Goal: Communication & Community: Answer question/provide support

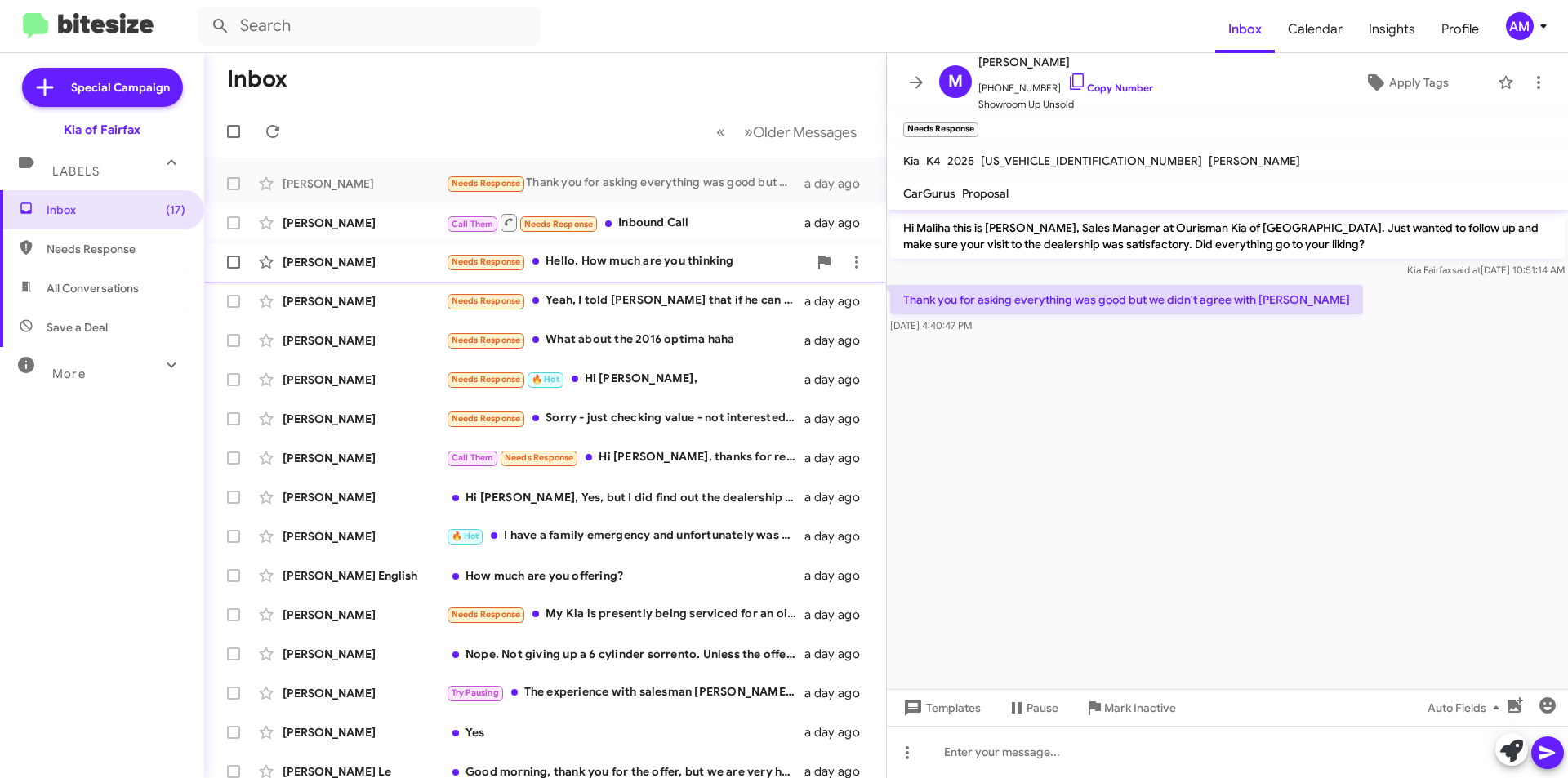
click at [648, 269] on div "Needs Response Hello. How much are you thinking" at bounding box center [626, 262] width 362 height 19
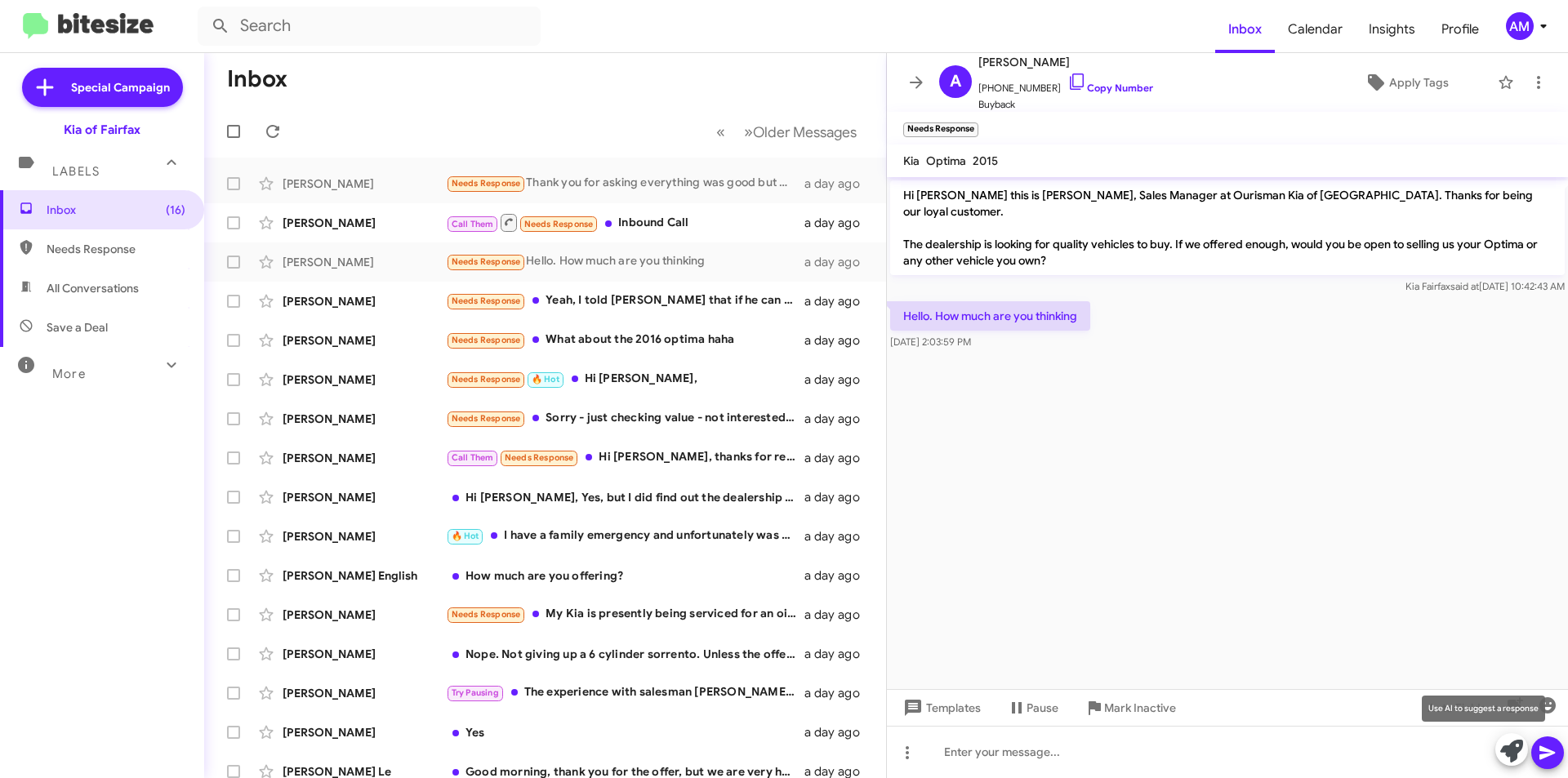
click at [1512, 742] on icon at bounding box center [1512, 750] width 22 height 22
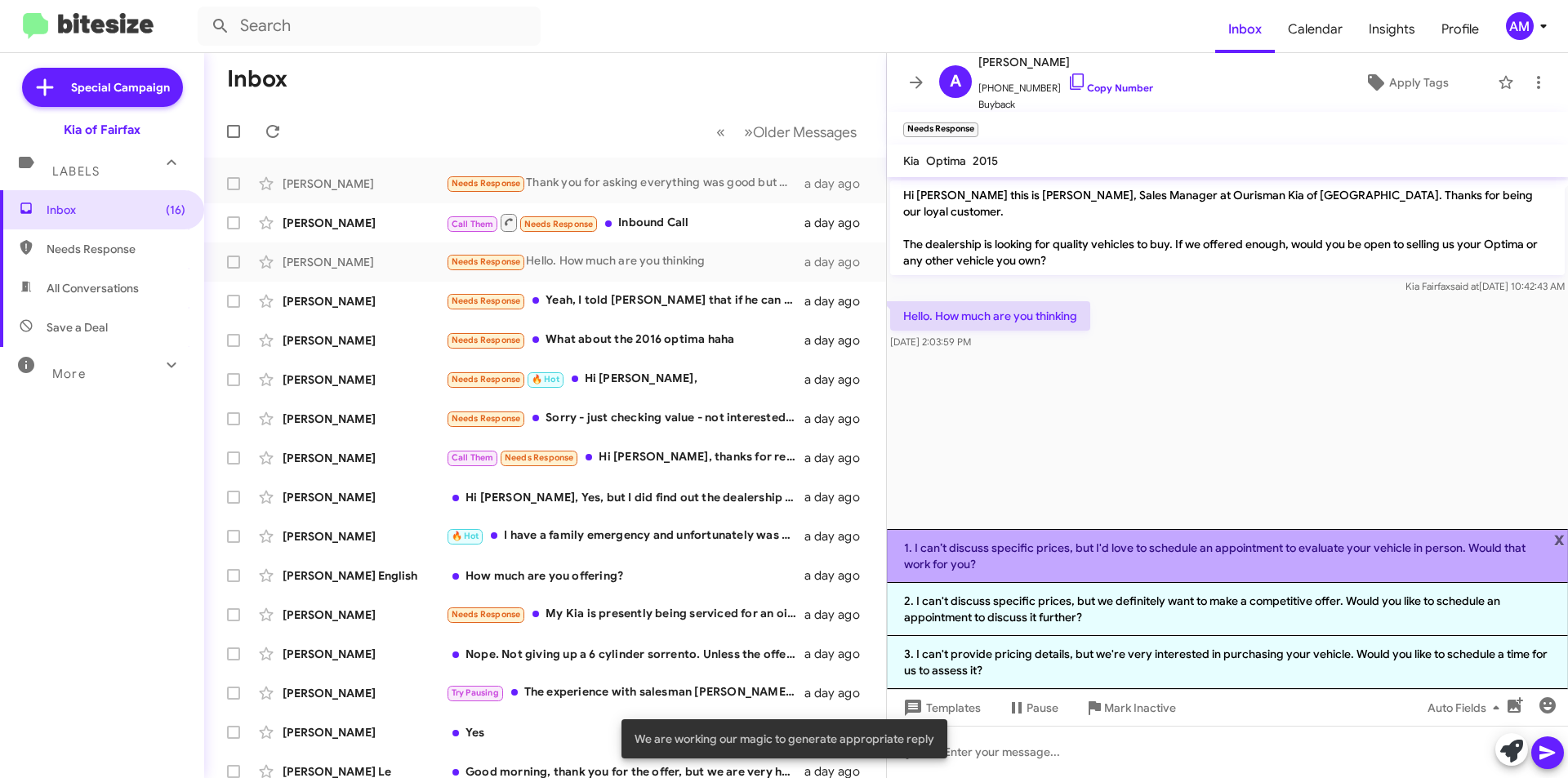
click at [1117, 553] on li "1. I can’t discuss specific prices, but I'd love to schedule an appointment to …" at bounding box center [1228, 556] width 681 height 54
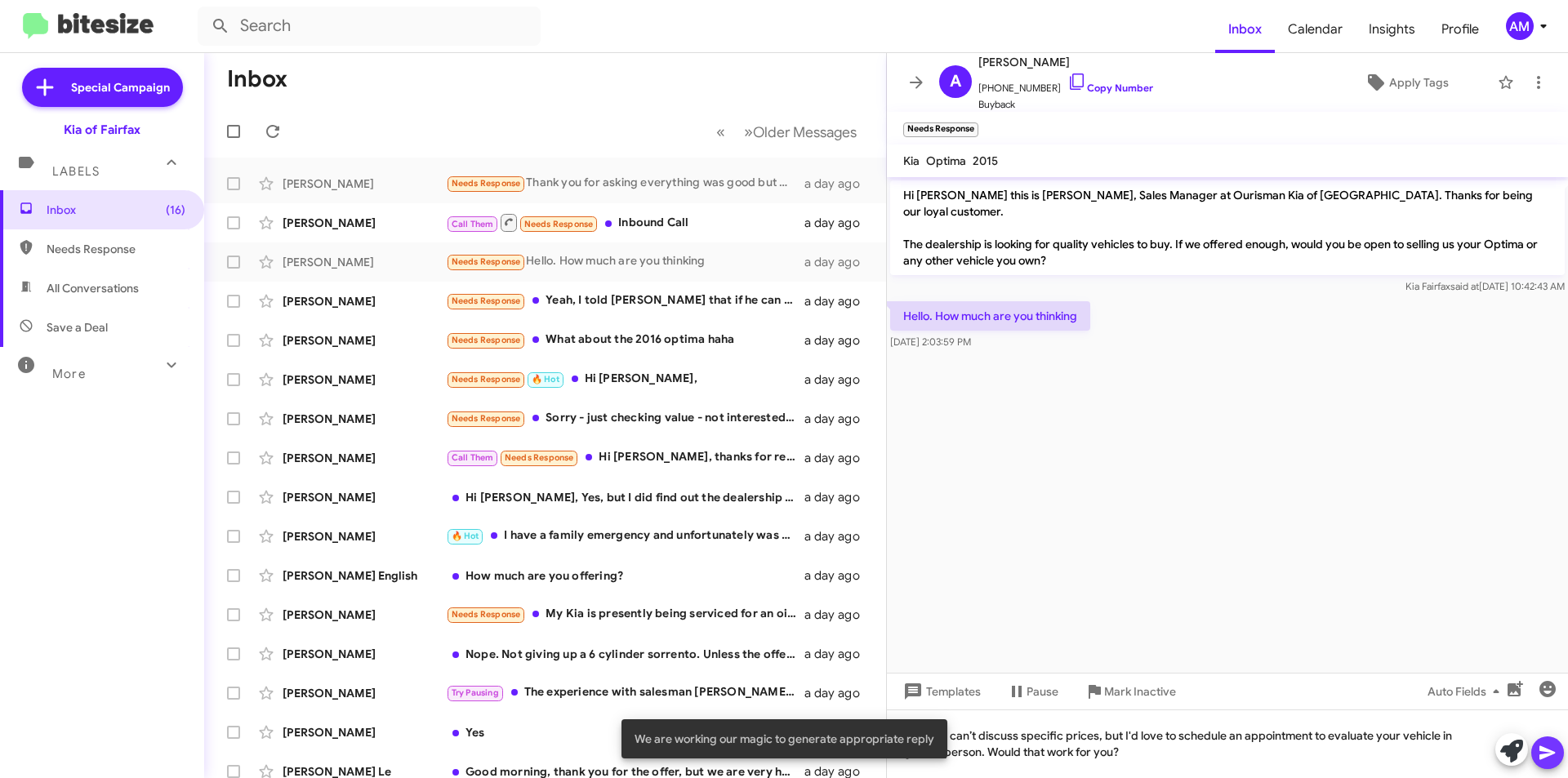
click at [1553, 754] on icon at bounding box center [1547, 753] width 16 height 14
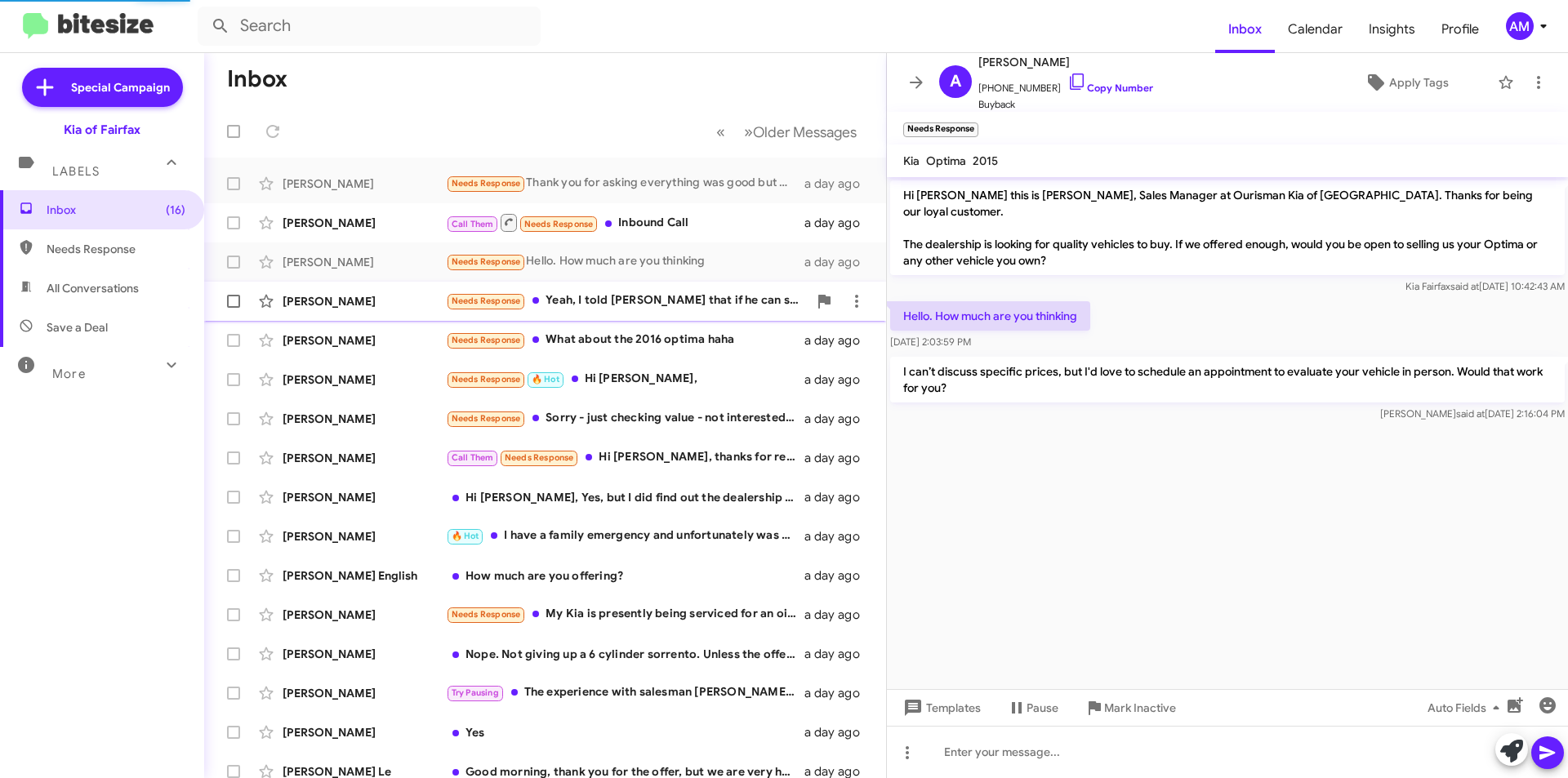
click at [619, 288] on div "[PERSON_NAME] Needs Response Yeah, I told [PERSON_NAME] that if he can source a…" at bounding box center [544, 301] width 656 height 33
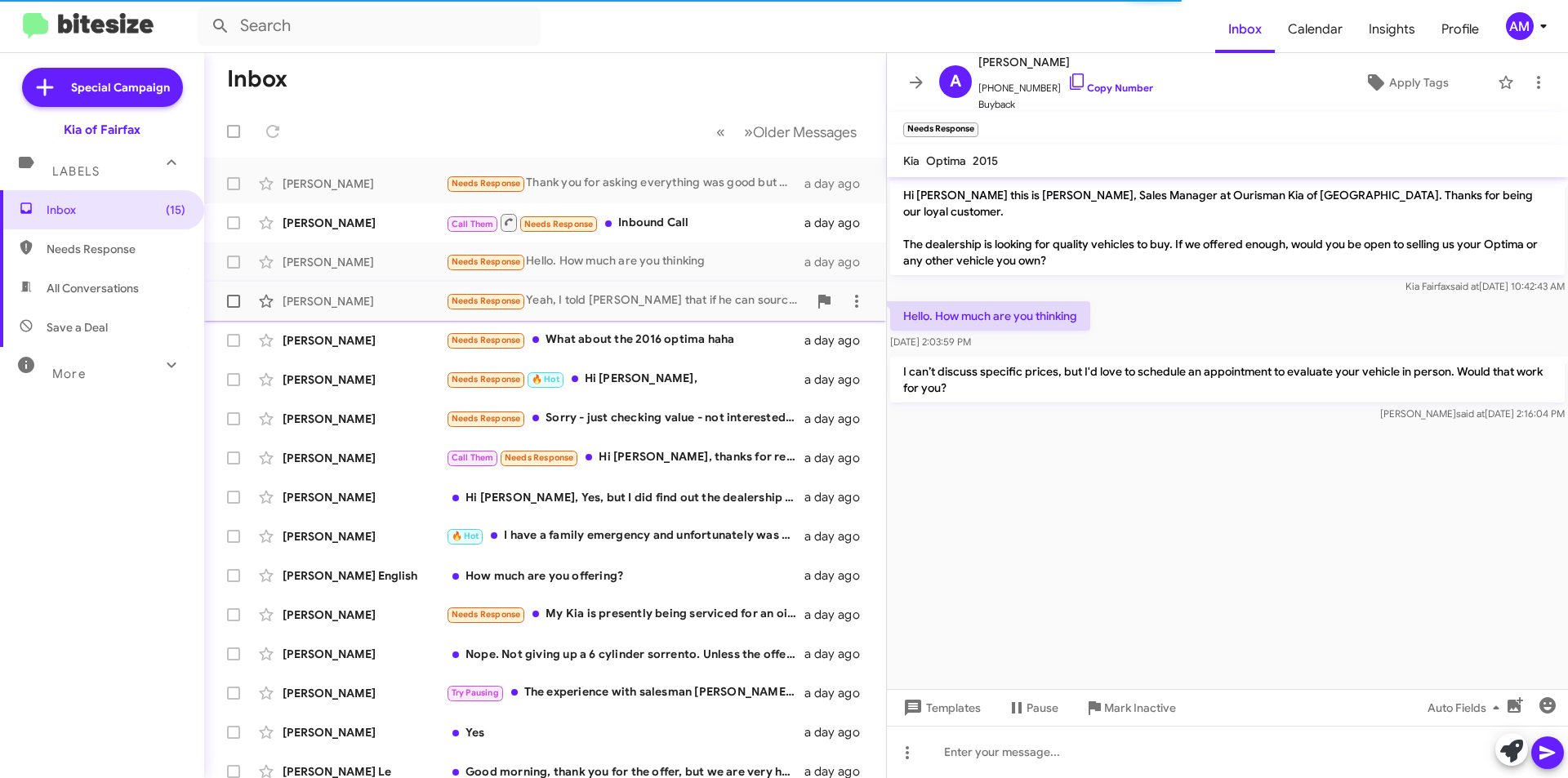
click at [636, 294] on div "Needs Response Yeah, I told [PERSON_NAME] that if he can source a newer (2023+)…" at bounding box center [626, 300] width 362 height 19
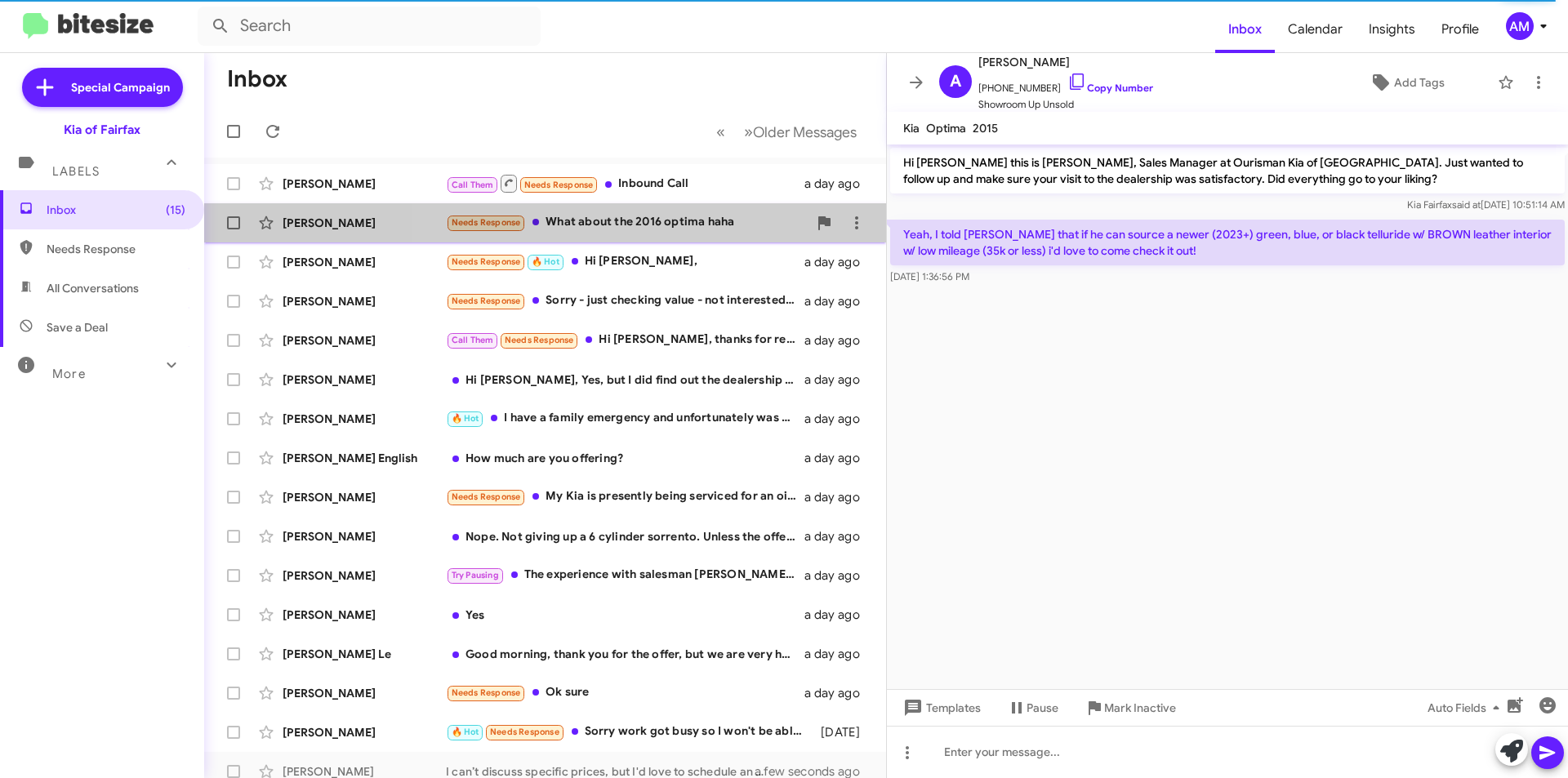
click at [651, 225] on div "Needs Response What about the 2016 optima haha" at bounding box center [626, 223] width 362 height 19
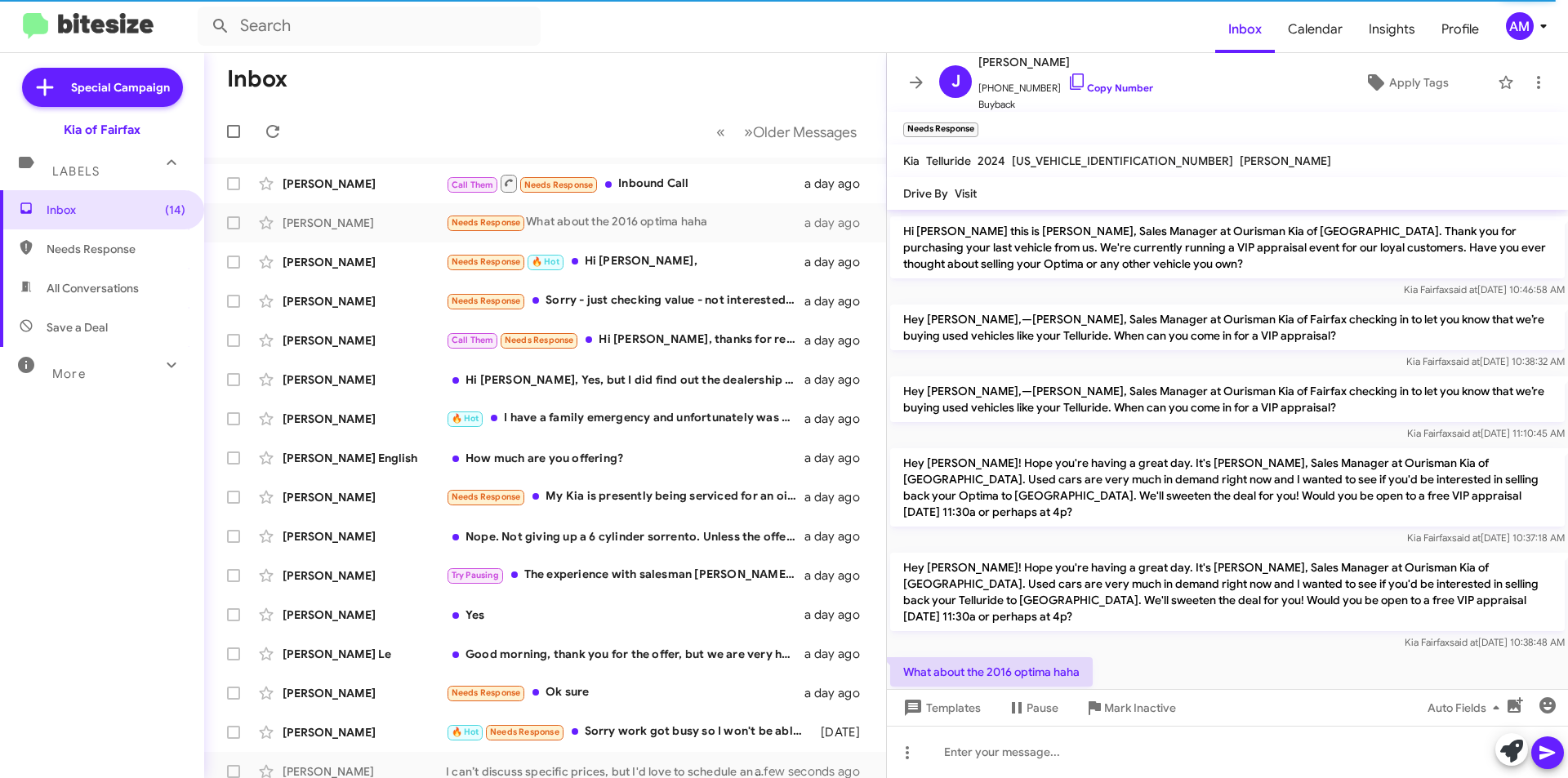
scroll to position [85, 0]
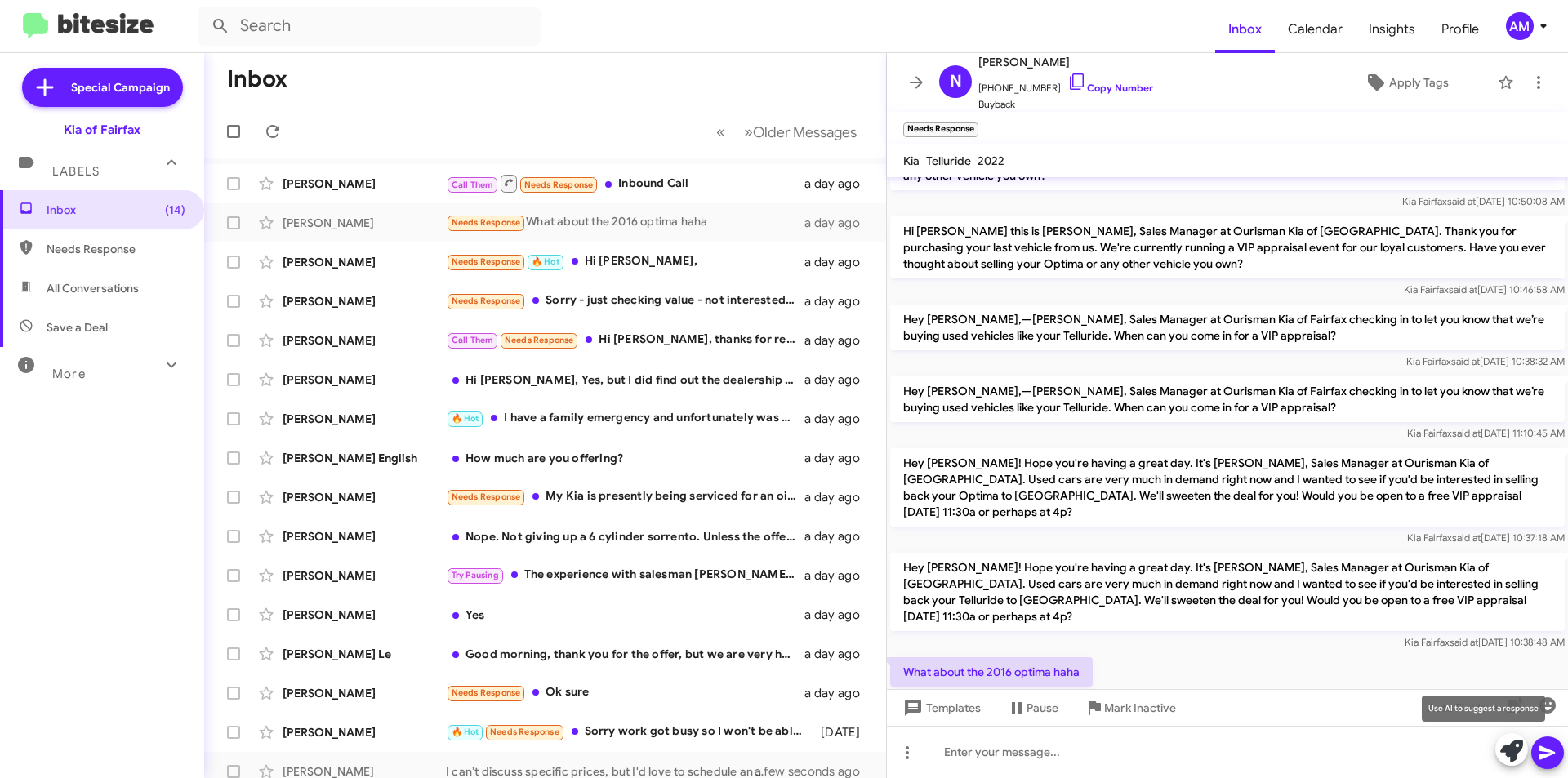
click at [1524, 759] on button at bounding box center [1512, 750] width 33 height 33
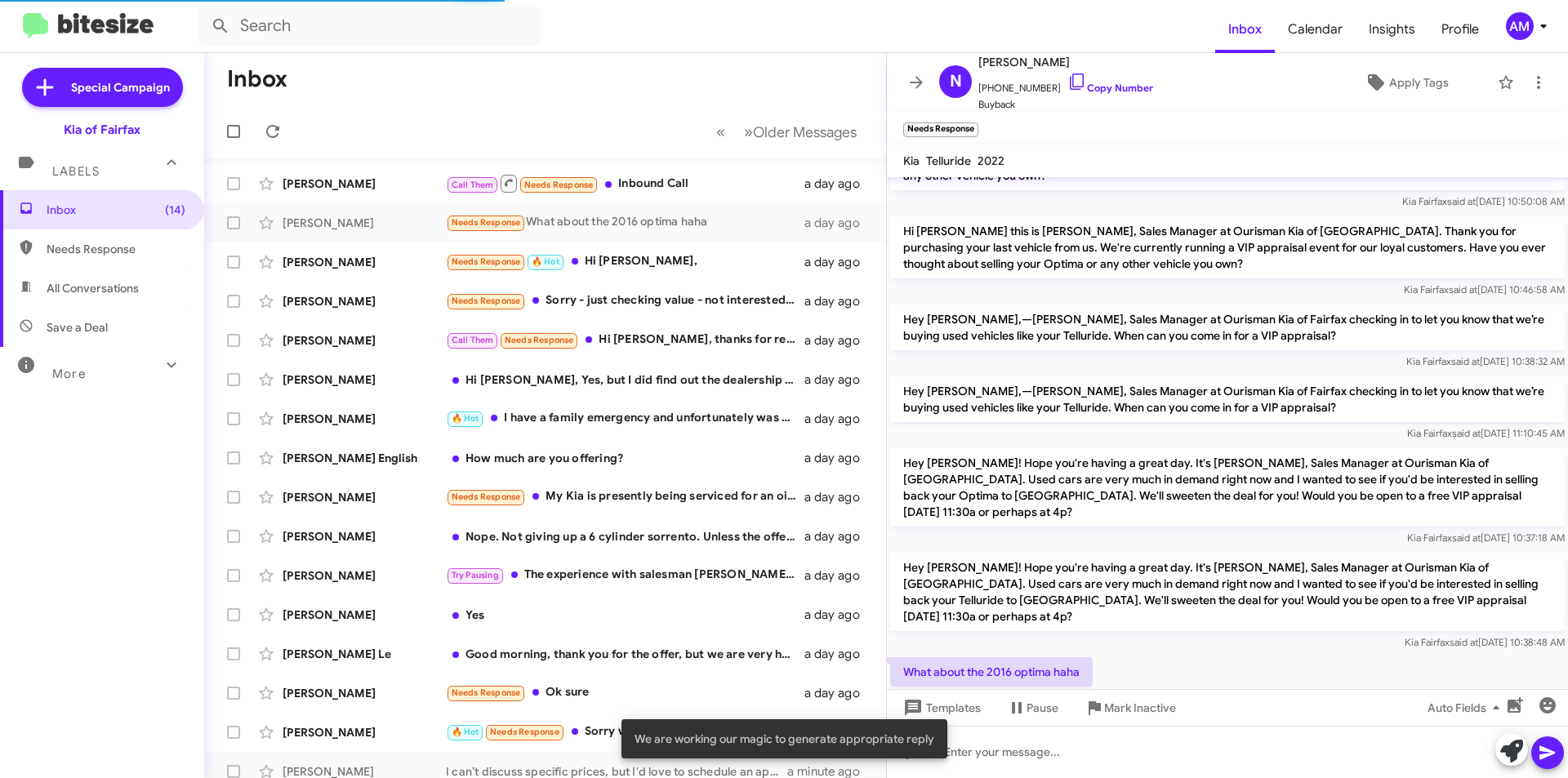
scroll to position [117, 0]
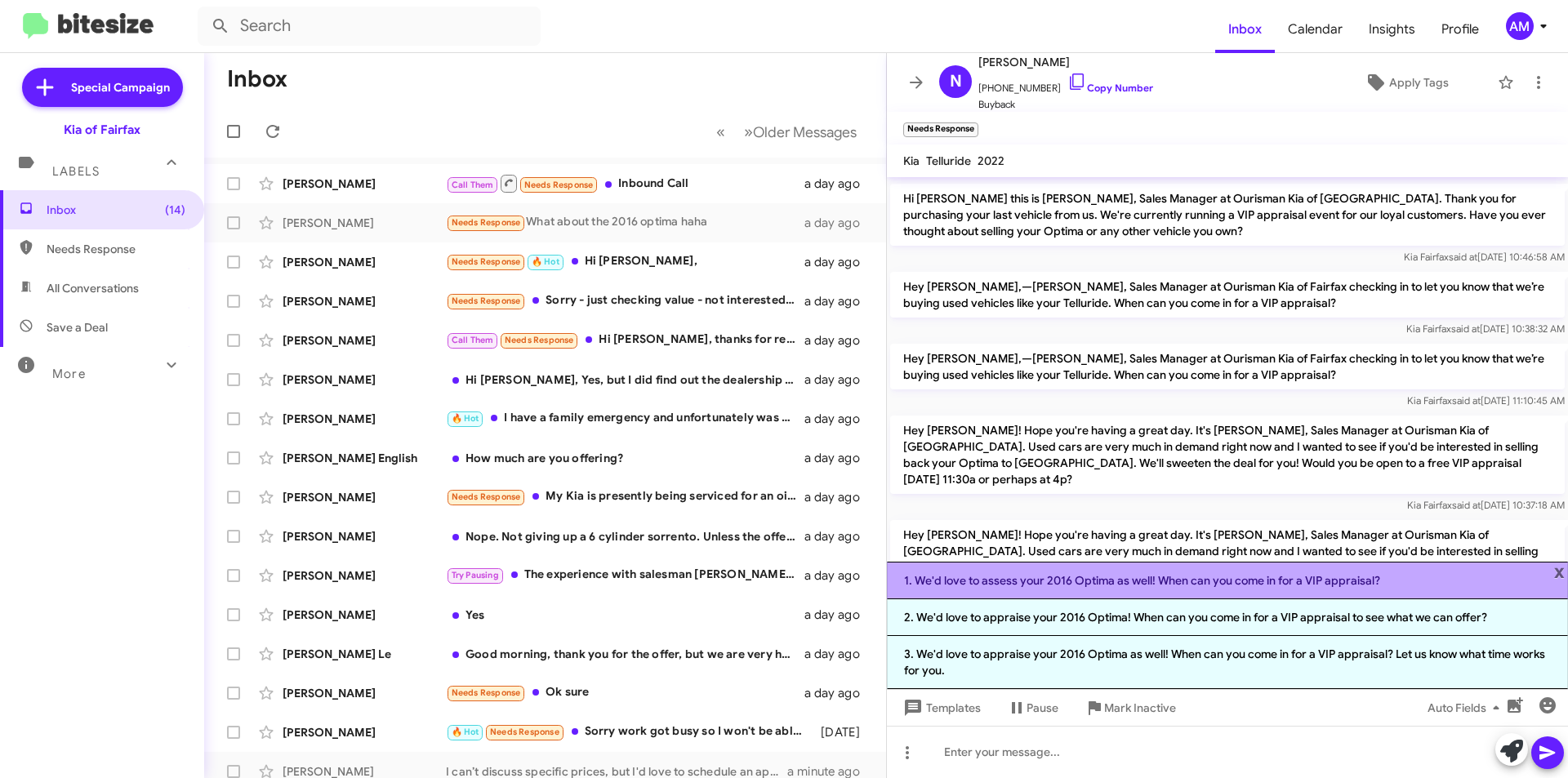
click at [1095, 580] on li "1. We'd love to assess your 2016 Optima as well! When can you come in for a VIP…" at bounding box center [1228, 579] width 681 height 37
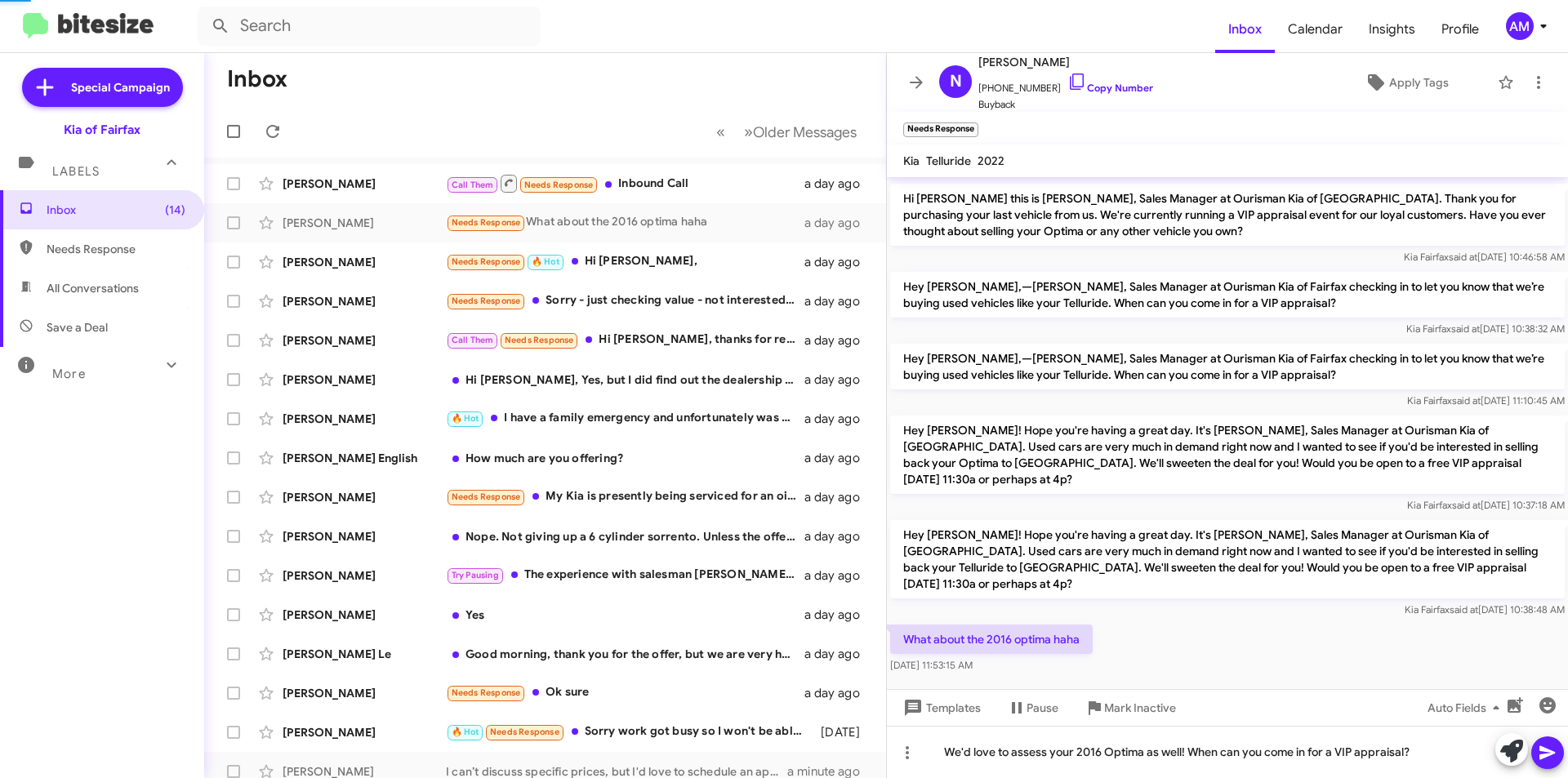
scroll to position [85, 0]
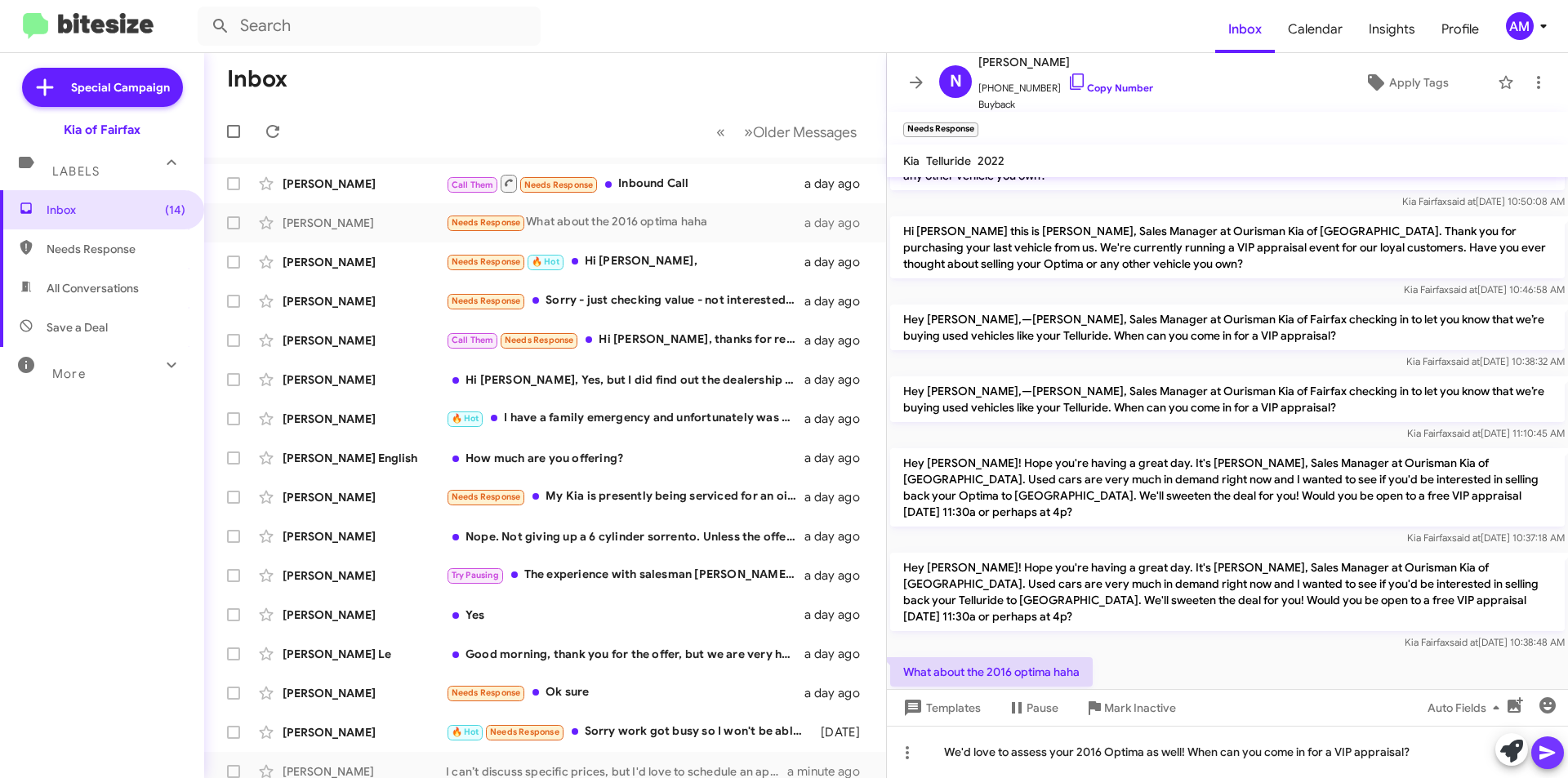
click at [1546, 751] on icon at bounding box center [1547, 753] width 16 height 14
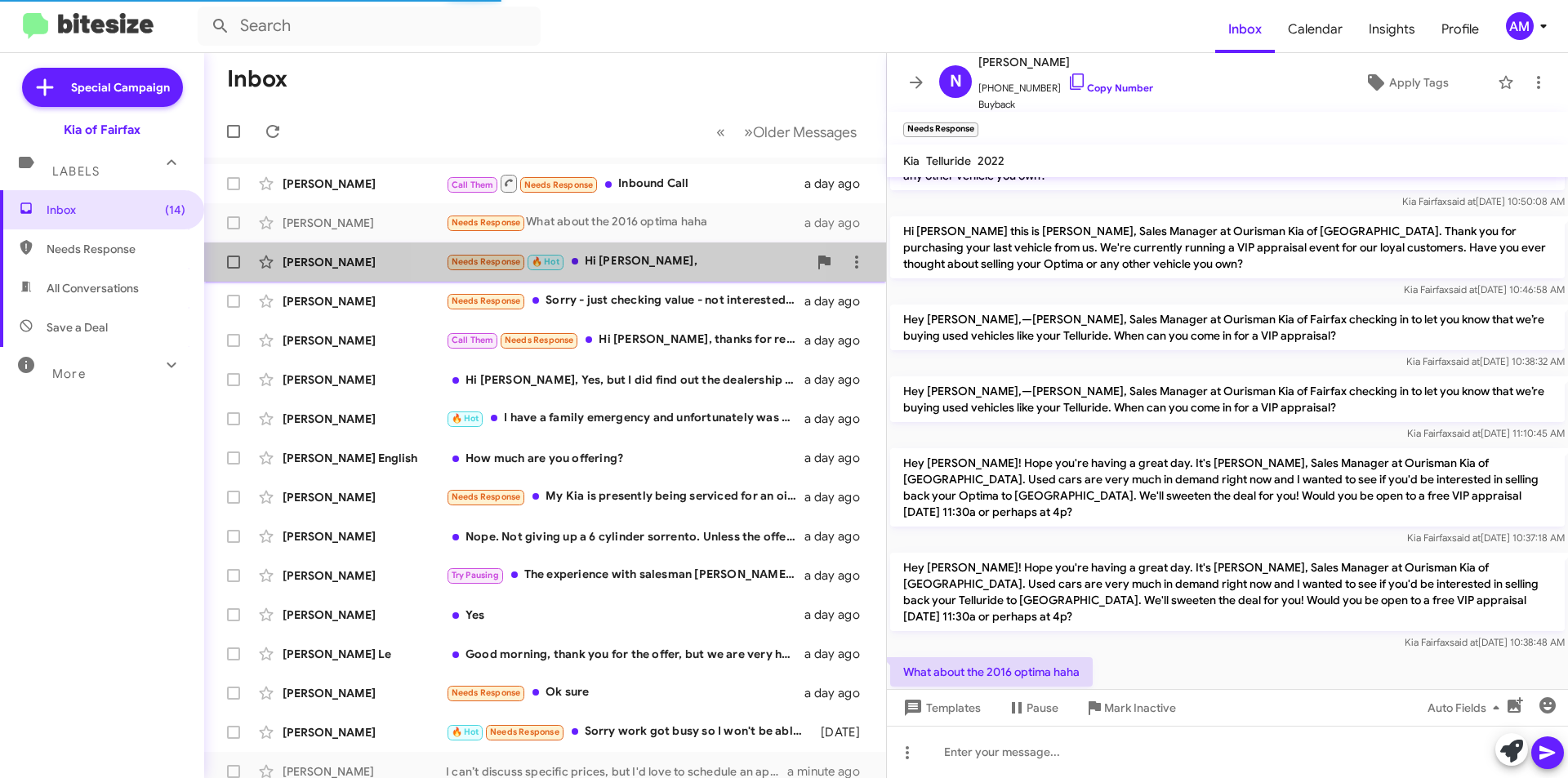
click at [627, 276] on div "[PERSON_NAME] Needs Response 🔥 Hot Hi [PERSON_NAME], a day ago" at bounding box center [544, 262] width 656 height 33
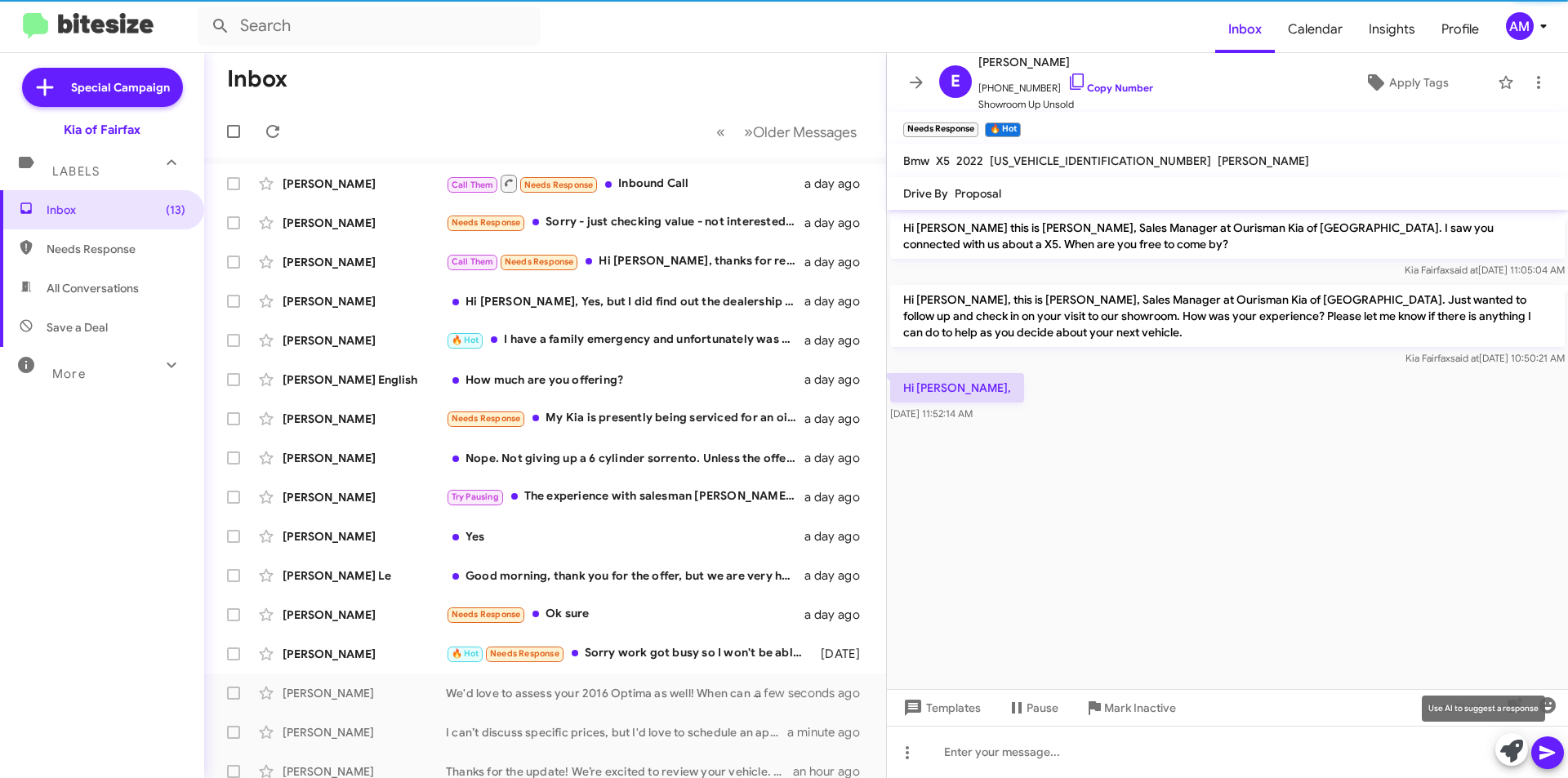
click at [1515, 748] on icon at bounding box center [1512, 750] width 22 height 22
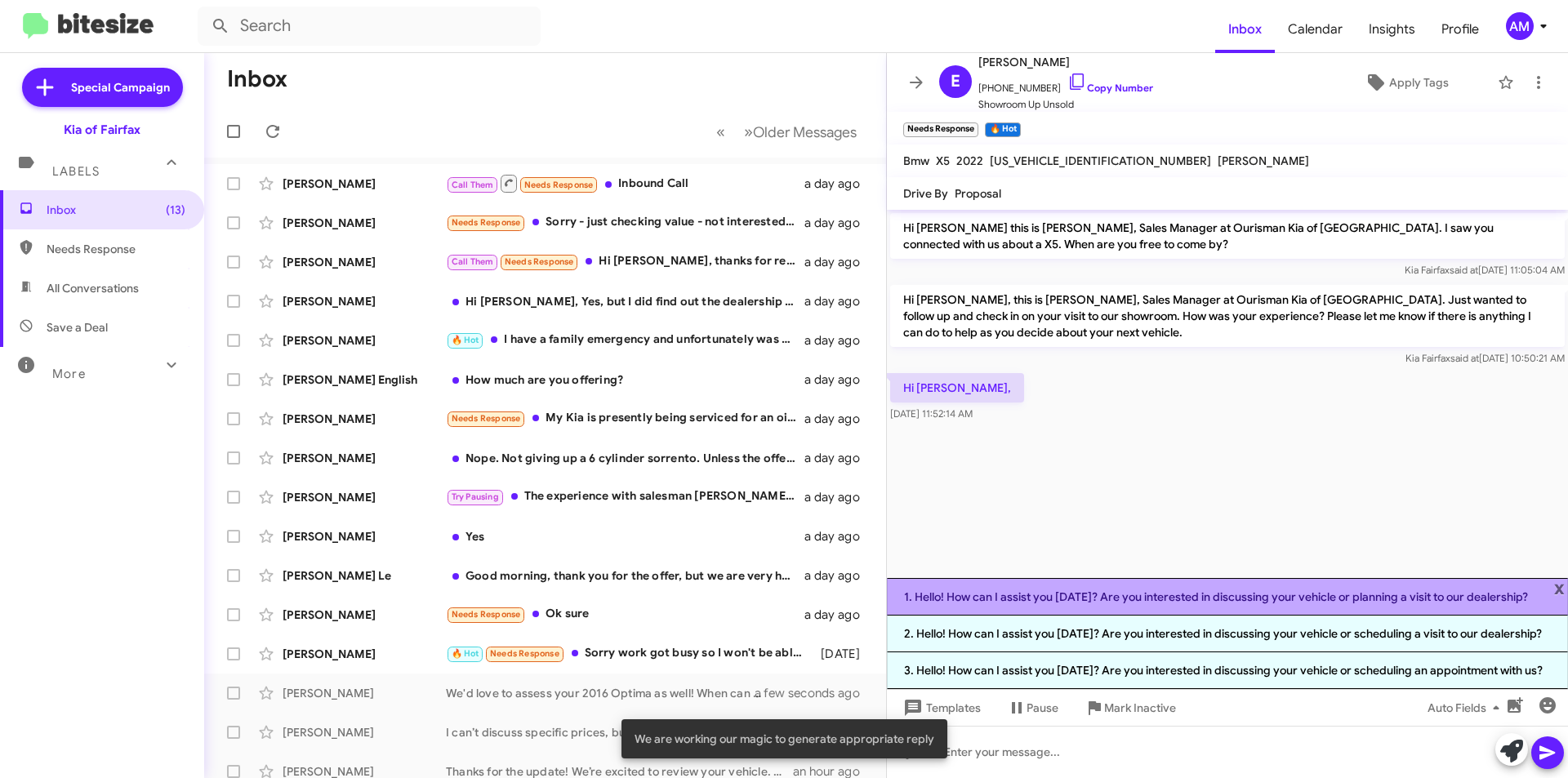
click at [1202, 600] on li "1. Hello! How can I assist you [DATE]? Are you interested in discussing your ve…" at bounding box center [1228, 596] width 681 height 37
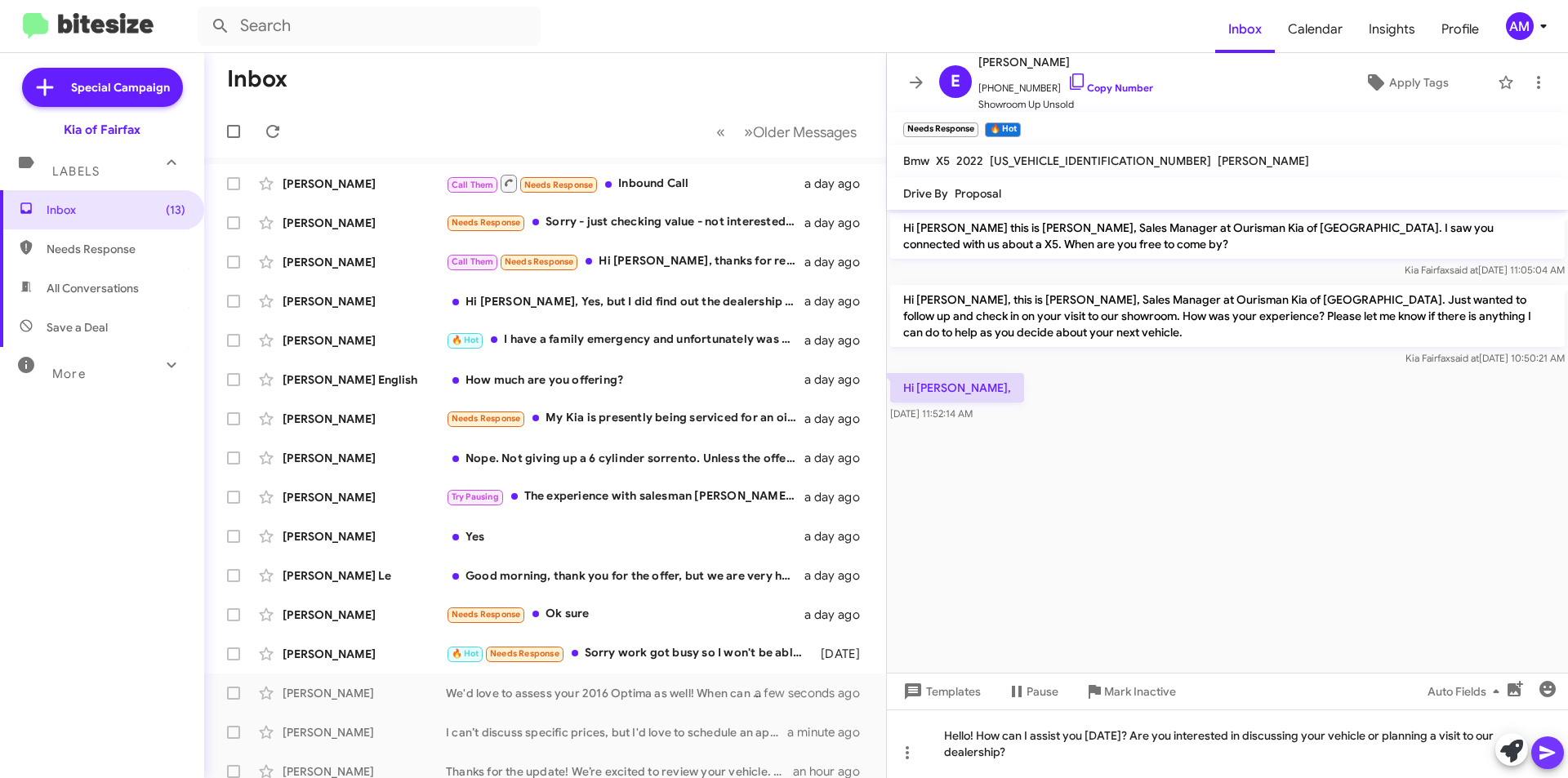
click at [1550, 748] on icon at bounding box center [1547, 752] width 20 height 20
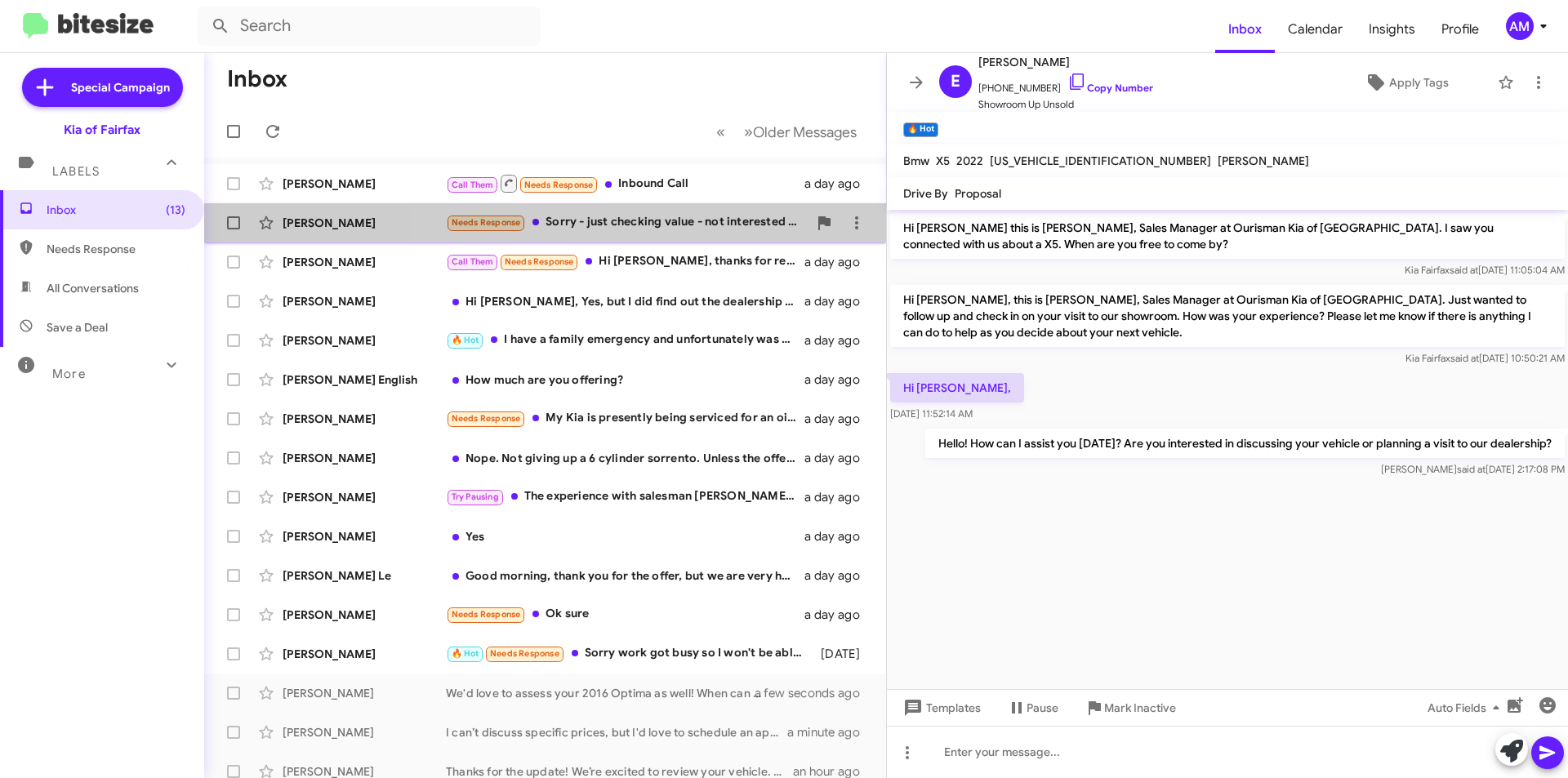
click at [644, 222] on div "Needs Response Sorry - just checking value - not interested in trading my car -…" at bounding box center [626, 223] width 362 height 19
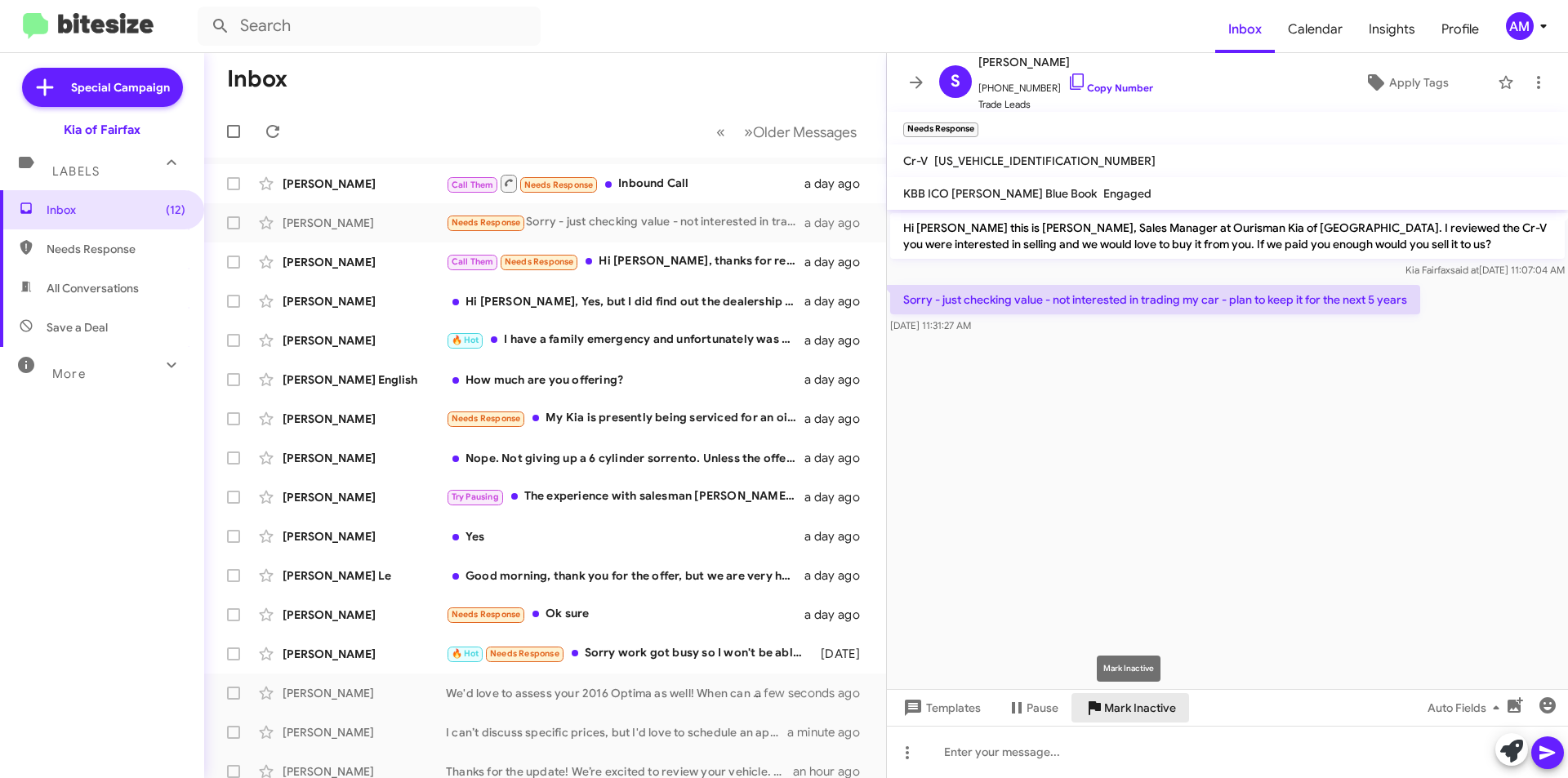
click at [1139, 704] on span "Mark Inactive" at bounding box center [1139, 708] width 72 height 29
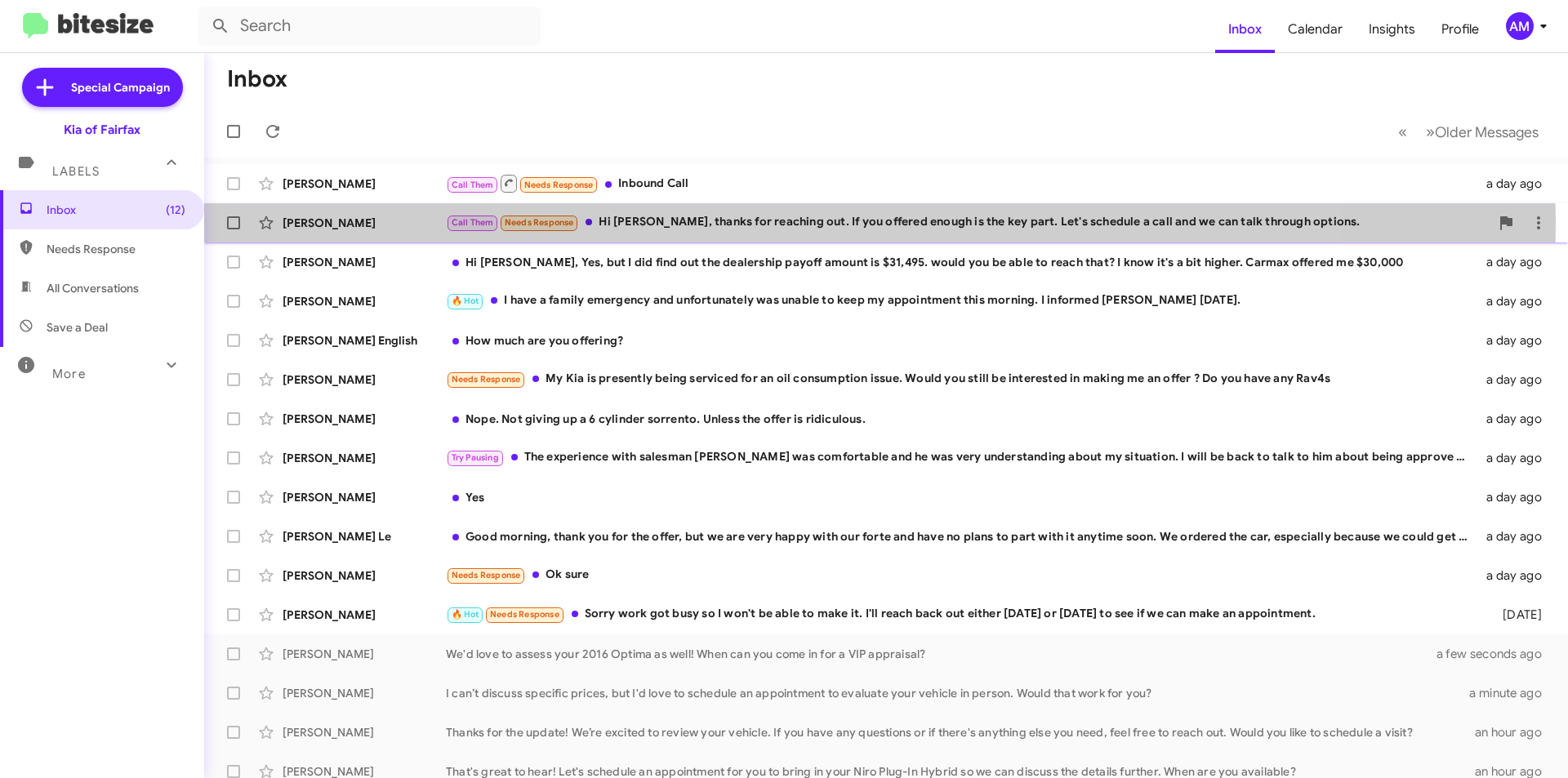
click at [722, 223] on div "Call Them Needs Response Hi [PERSON_NAME], thanks for reaching out. If you offe…" at bounding box center [968, 223] width 1044 height 19
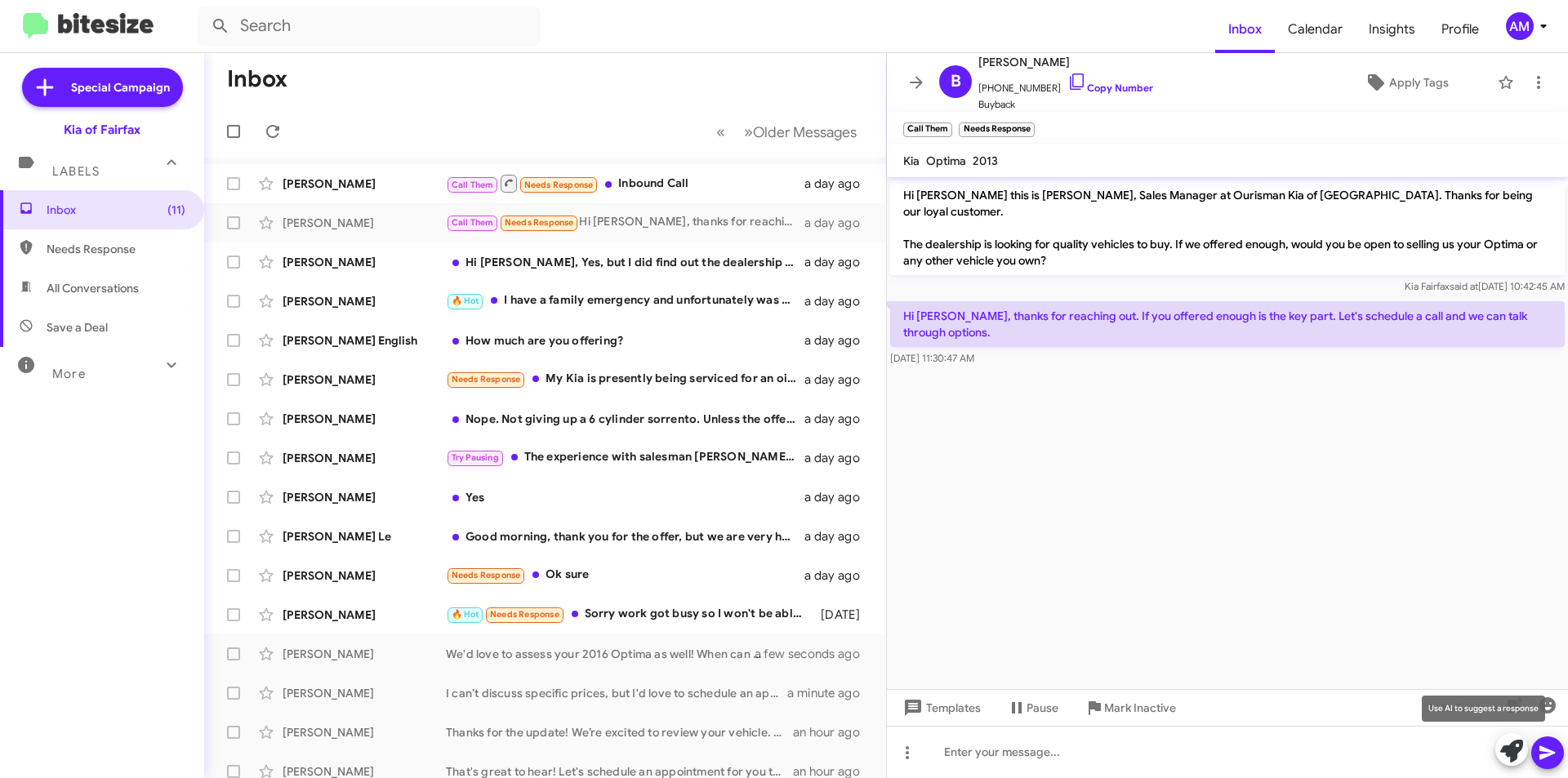
click at [1511, 760] on icon at bounding box center [1512, 750] width 22 height 22
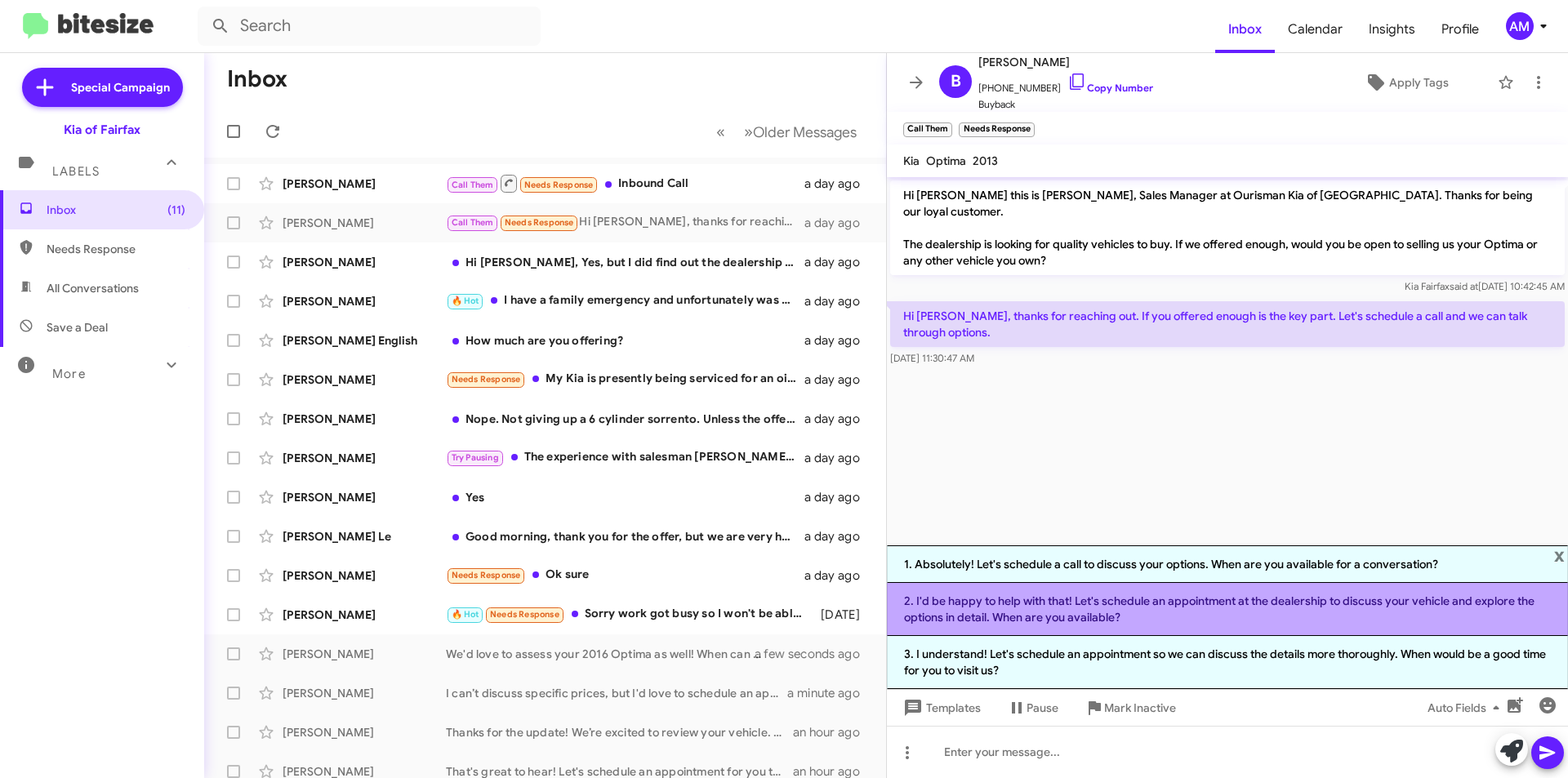
click at [1233, 618] on li "2. I'd be happy to help with that! Let's schedule an appointment at the dealers…" at bounding box center [1228, 609] width 681 height 53
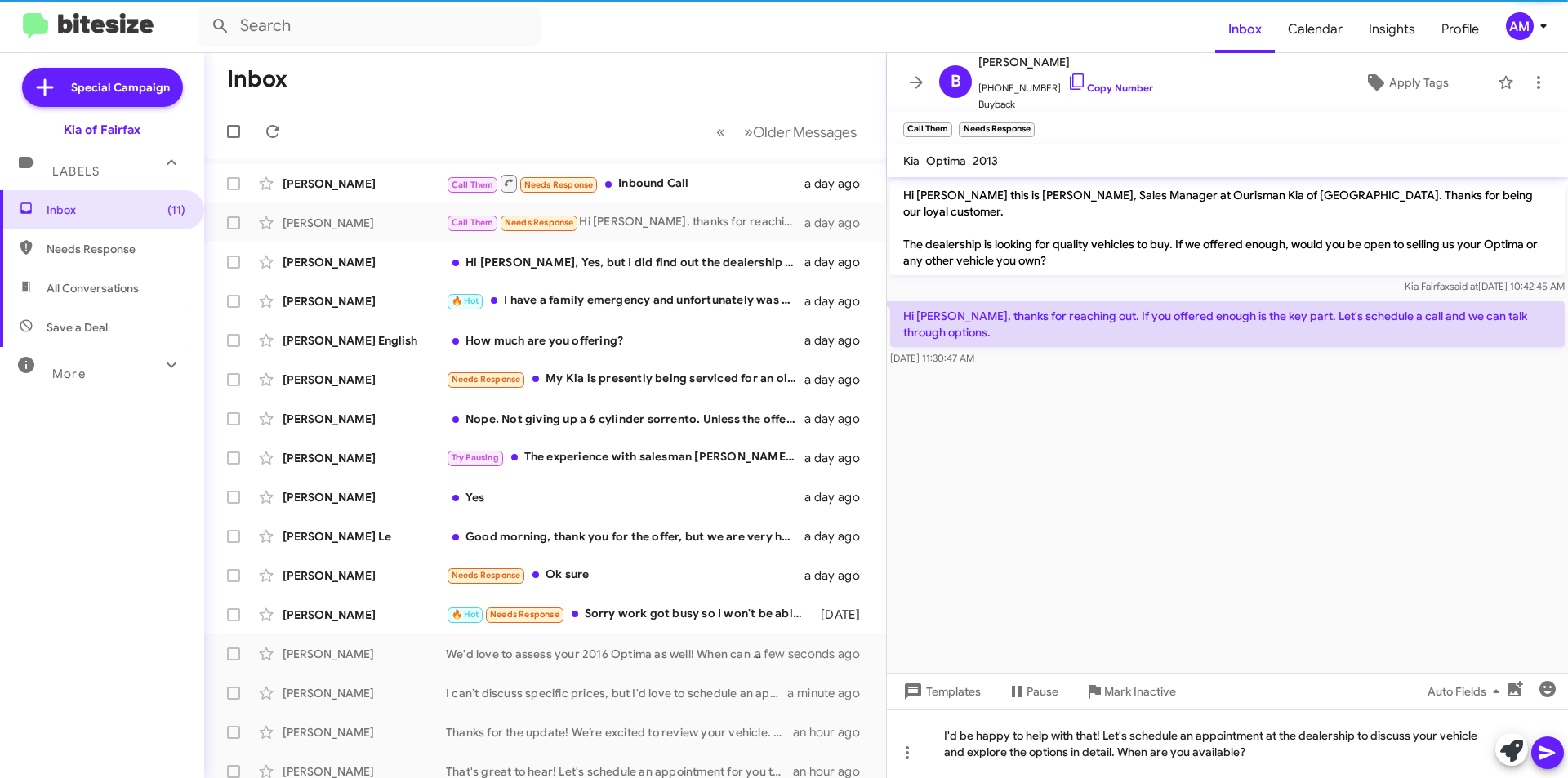
click at [1548, 749] on icon at bounding box center [1547, 752] width 20 height 20
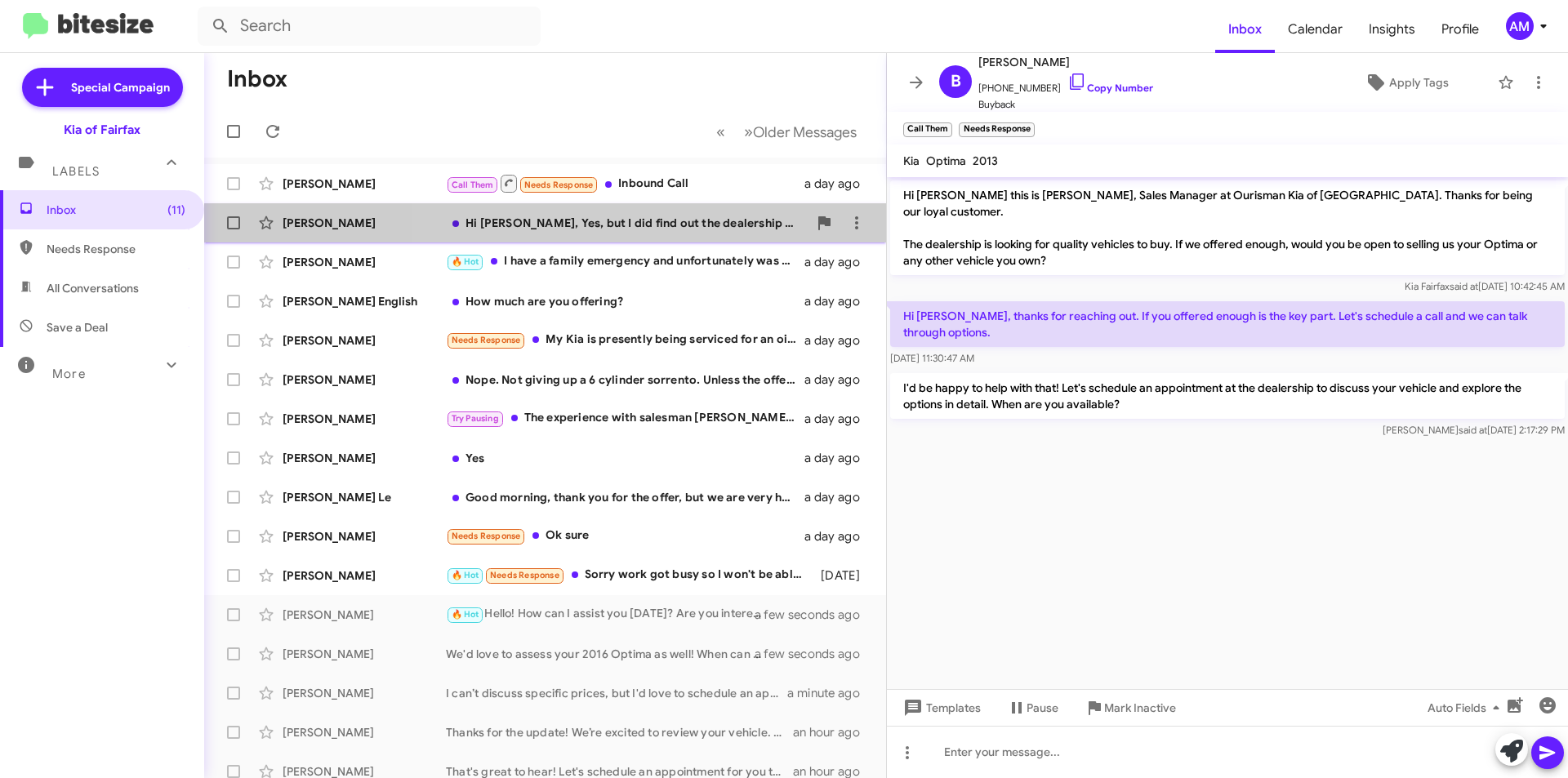
click at [652, 231] on div "Hi [PERSON_NAME], Yes, but I did find out the dealership payoff amount is $31,4…" at bounding box center [626, 223] width 362 height 16
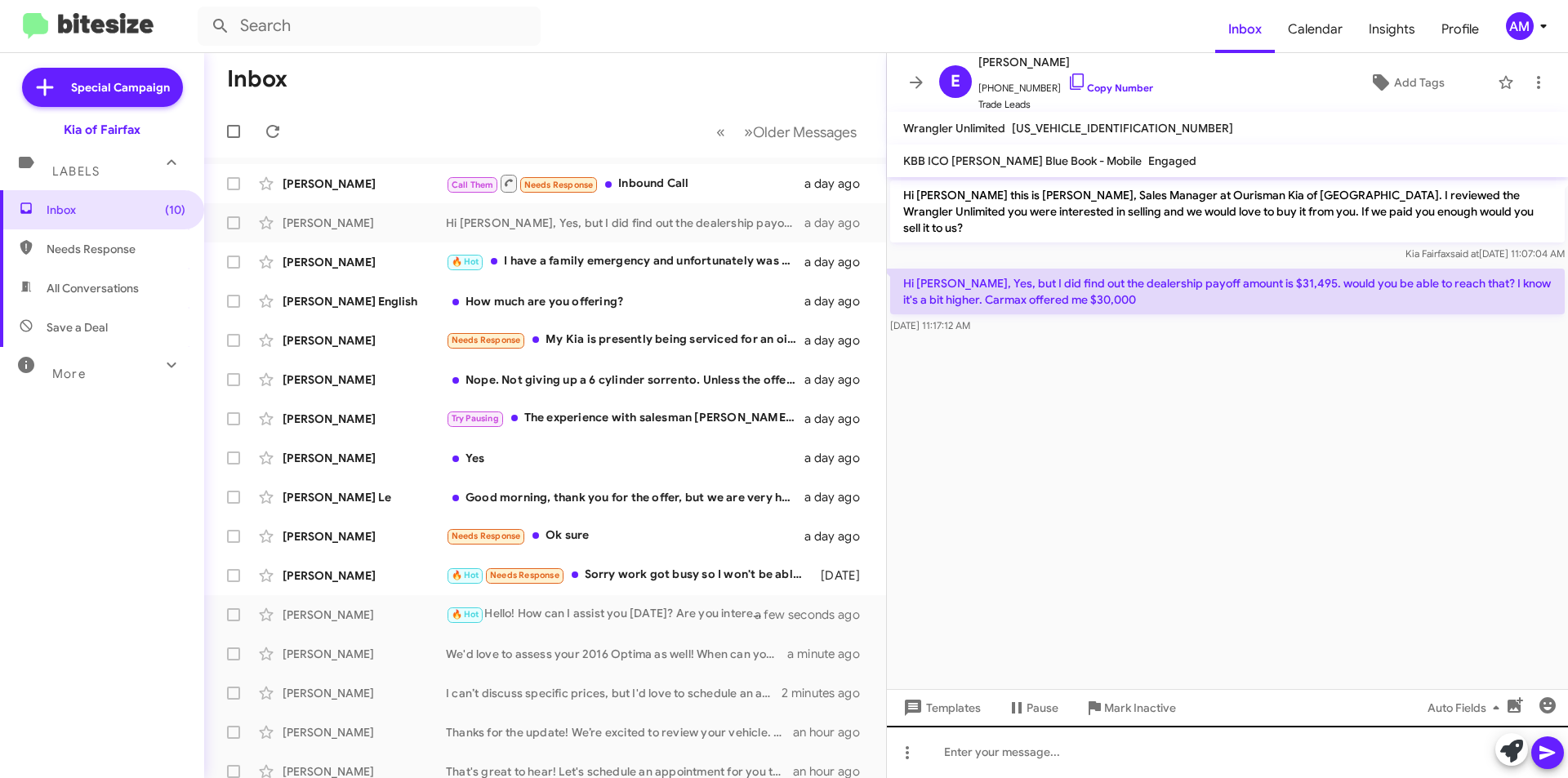
drag, startPoint x: 1114, startPoint y: 708, endPoint x: 1364, endPoint y: 732, distance: 251.1
click at [1369, 737] on div "Hi [PERSON_NAME] this is [PERSON_NAME], Sales Manager at Ourisman Kia of [GEOGR…" at bounding box center [1228, 478] width 681 height 601
click at [1502, 751] on icon at bounding box center [1512, 750] width 22 height 22
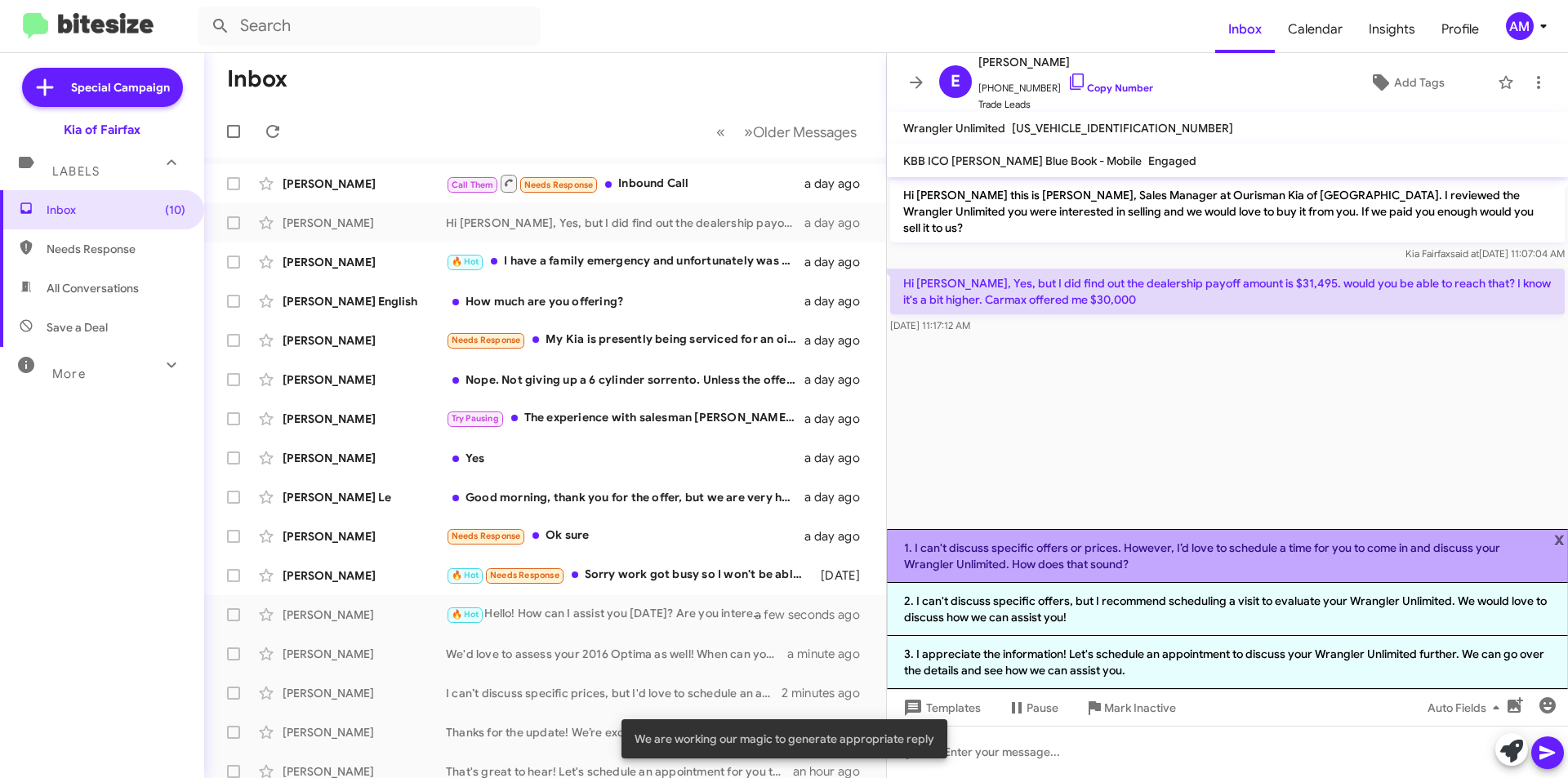
click at [1151, 560] on li "1. I can't discuss specific offers or prices. However, I’d love to schedule a t…" at bounding box center [1228, 556] width 681 height 54
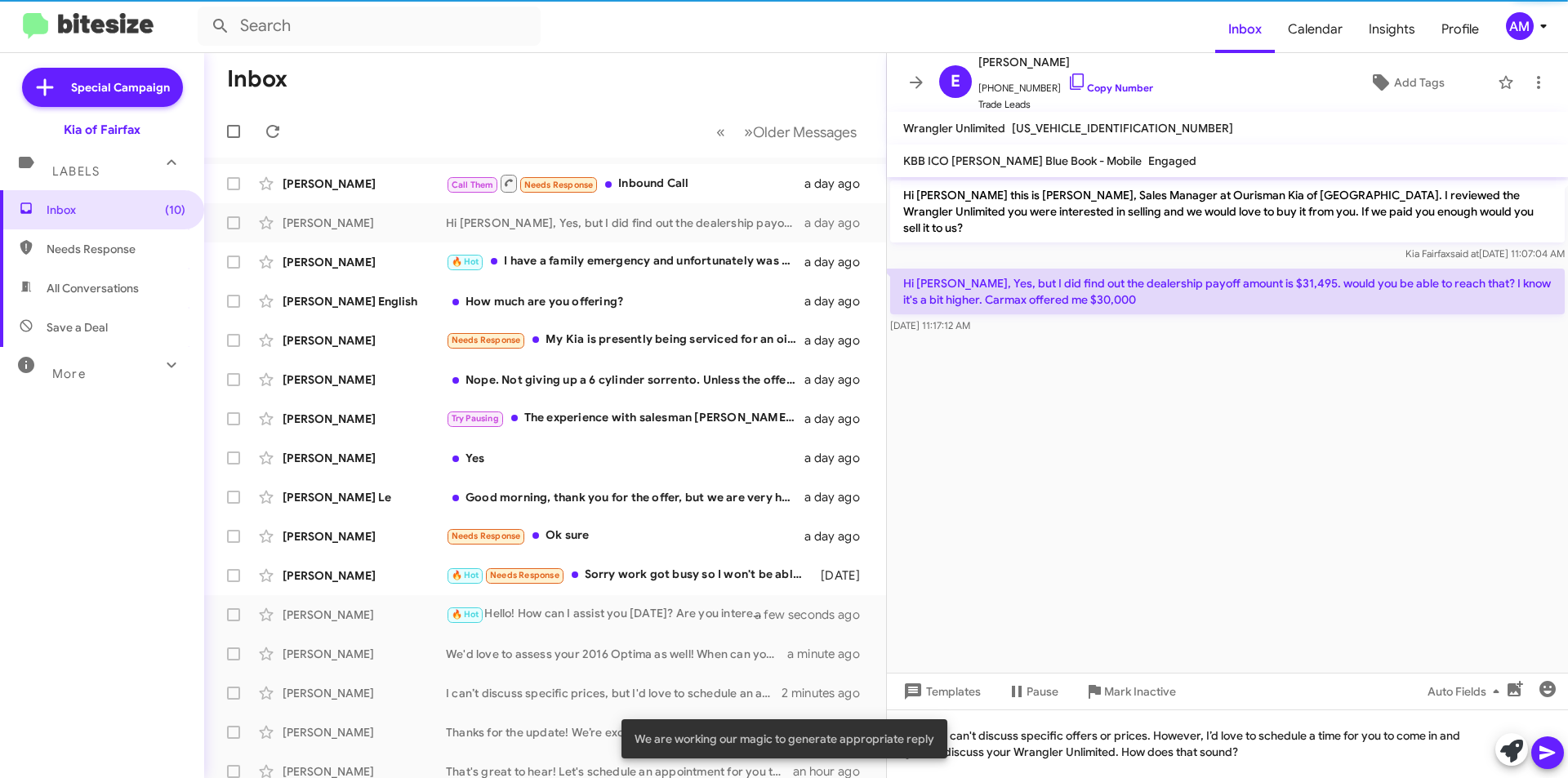
click at [1544, 739] on span at bounding box center [1547, 753] width 20 height 33
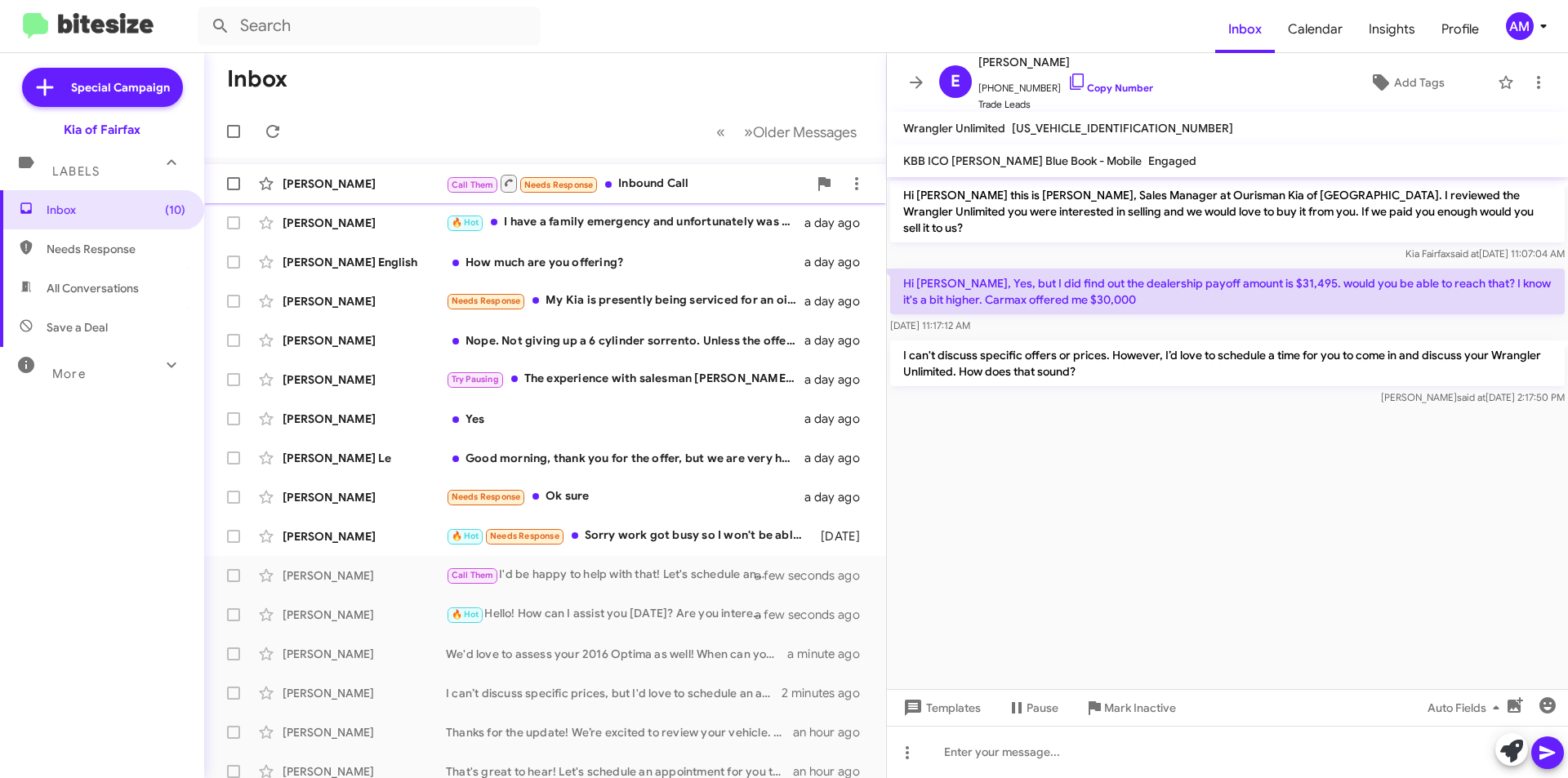
click at [679, 178] on div "Call Them Needs Response Inbound Call" at bounding box center [626, 183] width 362 height 21
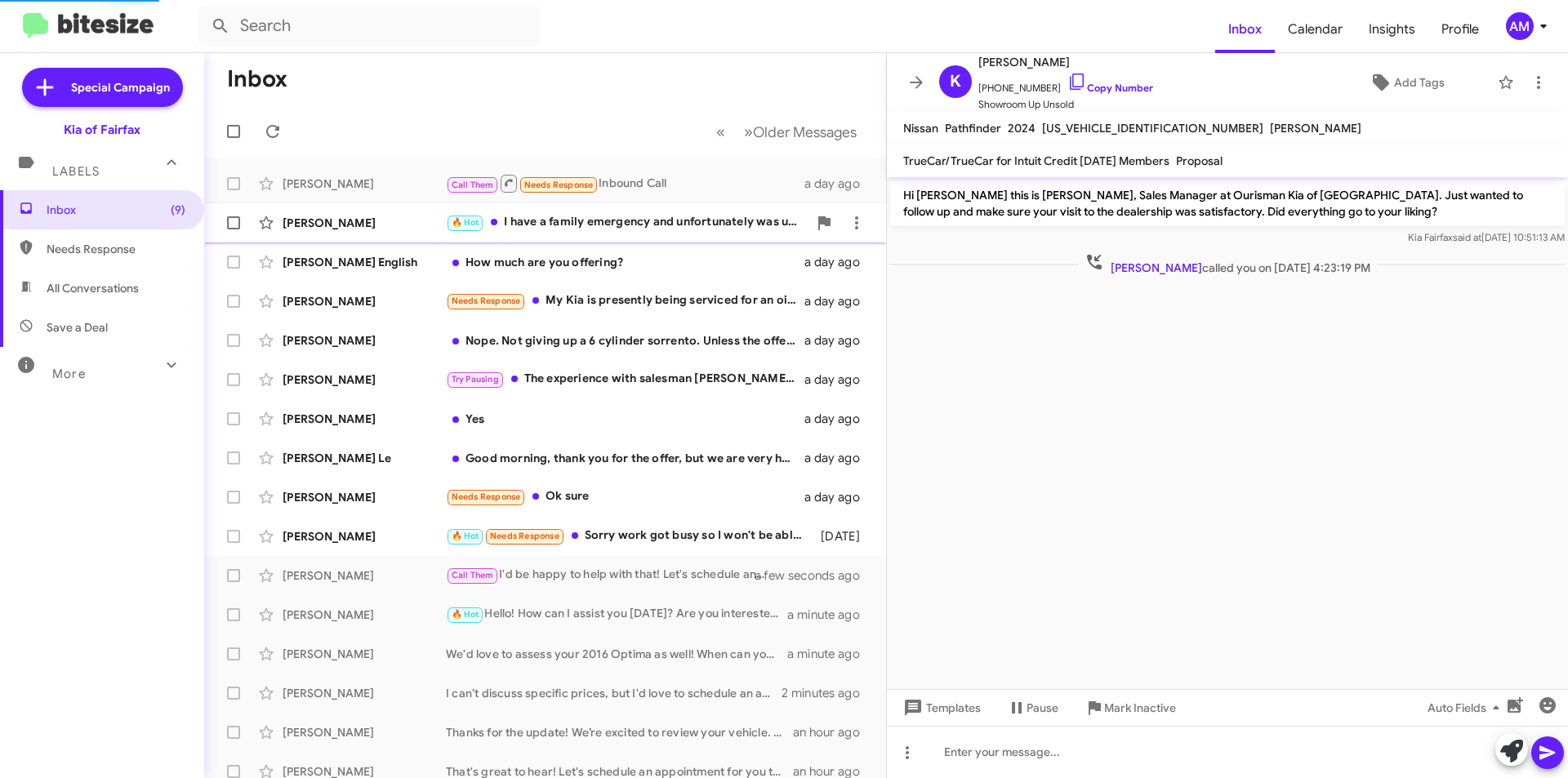
click at [682, 222] on div "🔥 Hot I have a family emergency and unfortunately was unable to keep my appoint…" at bounding box center [626, 223] width 362 height 19
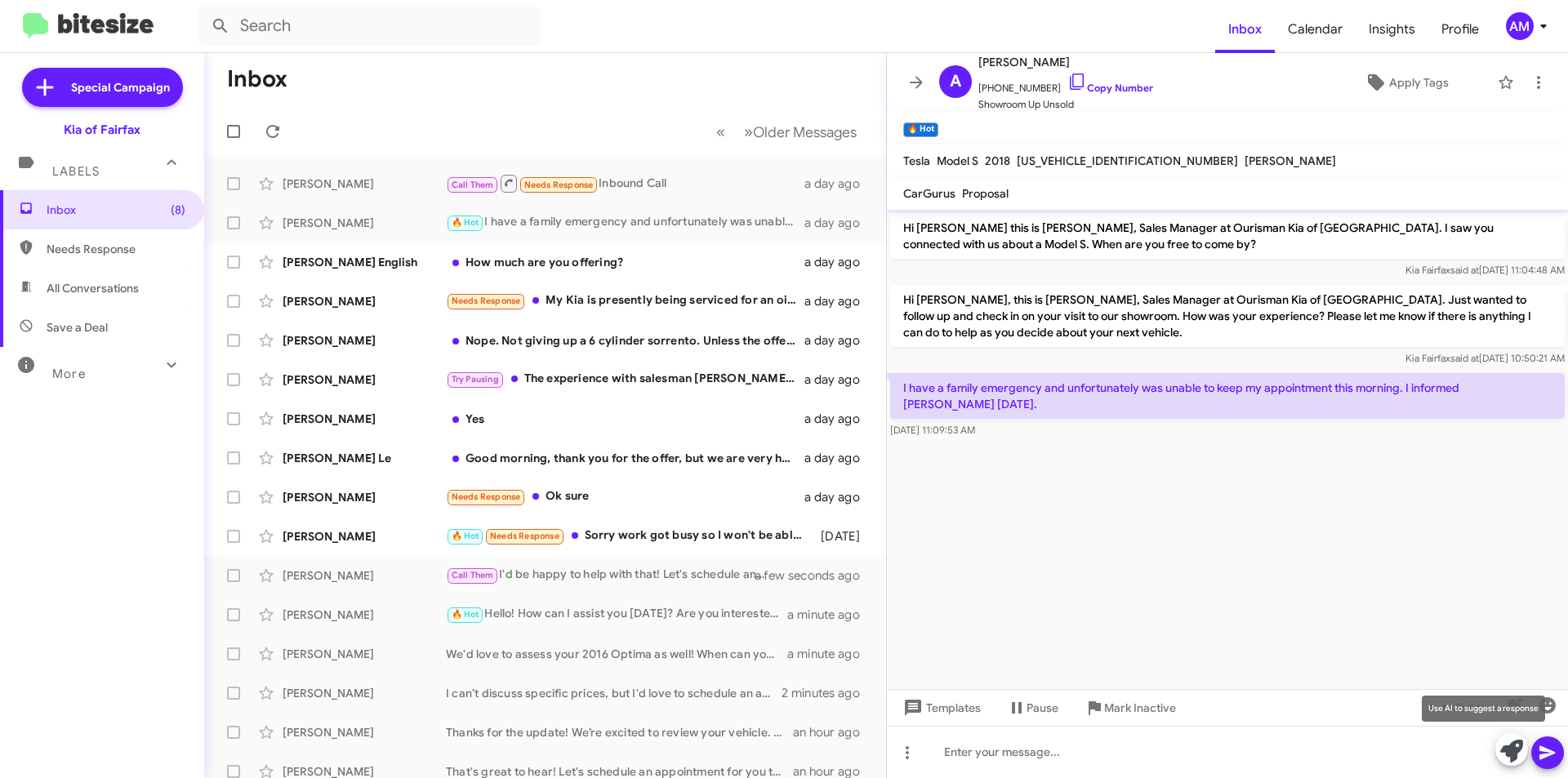
click at [1508, 753] on icon at bounding box center [1512, 750] width 22 height 22
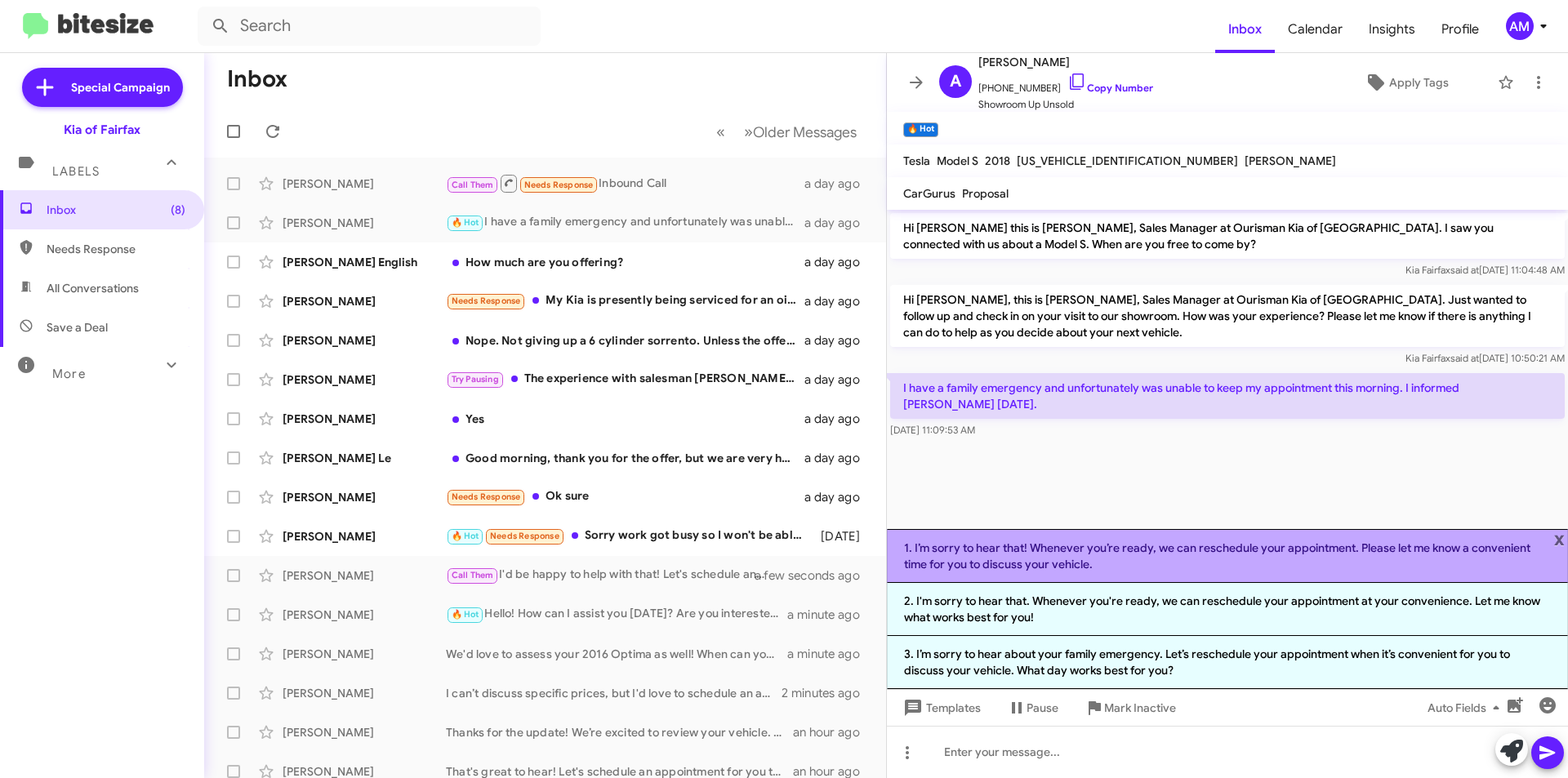
click at [1151, 555] on li "1. I’m sorry to hear that! Whenever you’re ready, we can reschedule your appoin…" at bounding box center [1228, 556] width 681 height 54
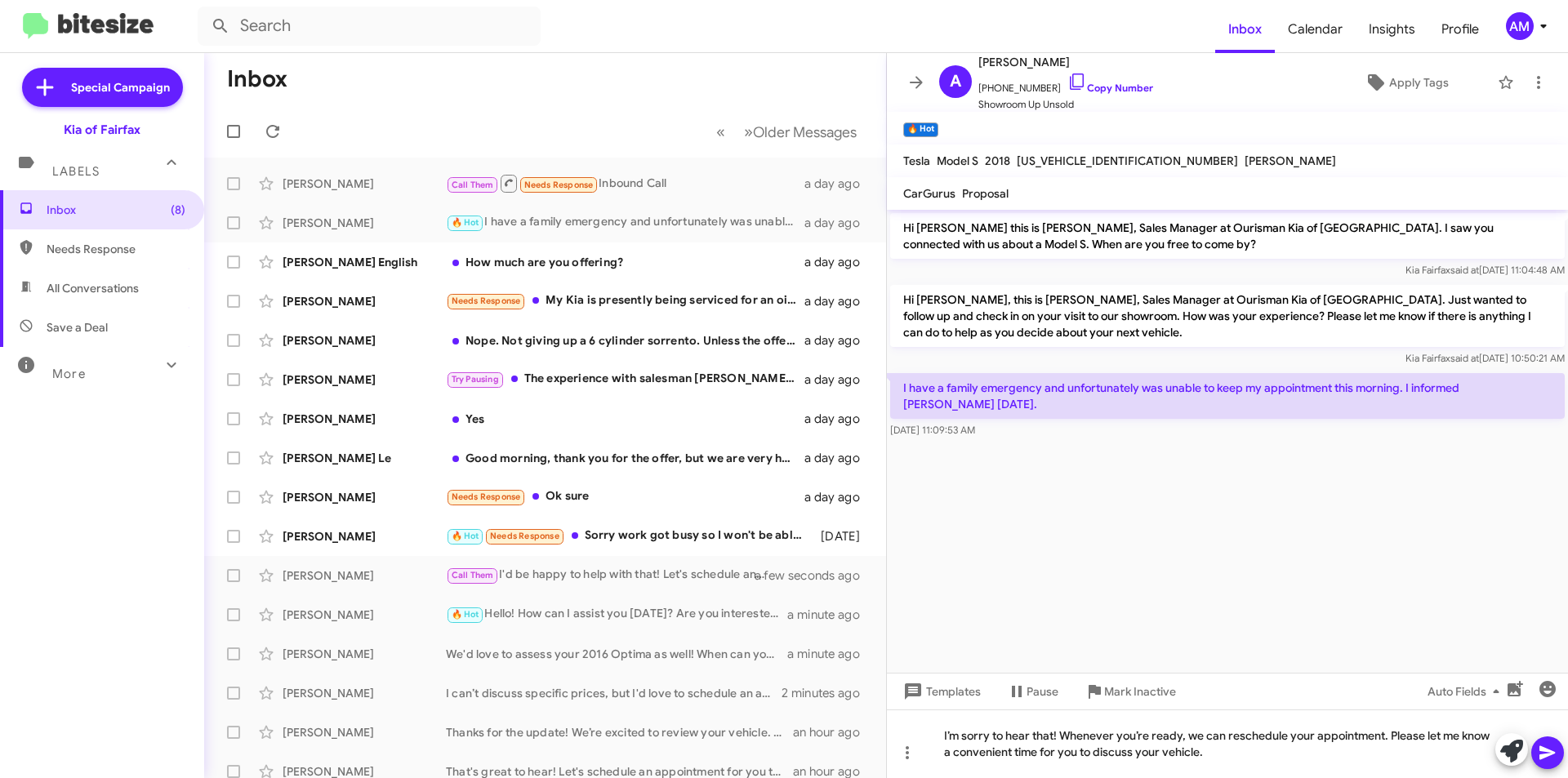
click at [1552, 755] on icon at bounding box center [1547, 752] width 20 height 20
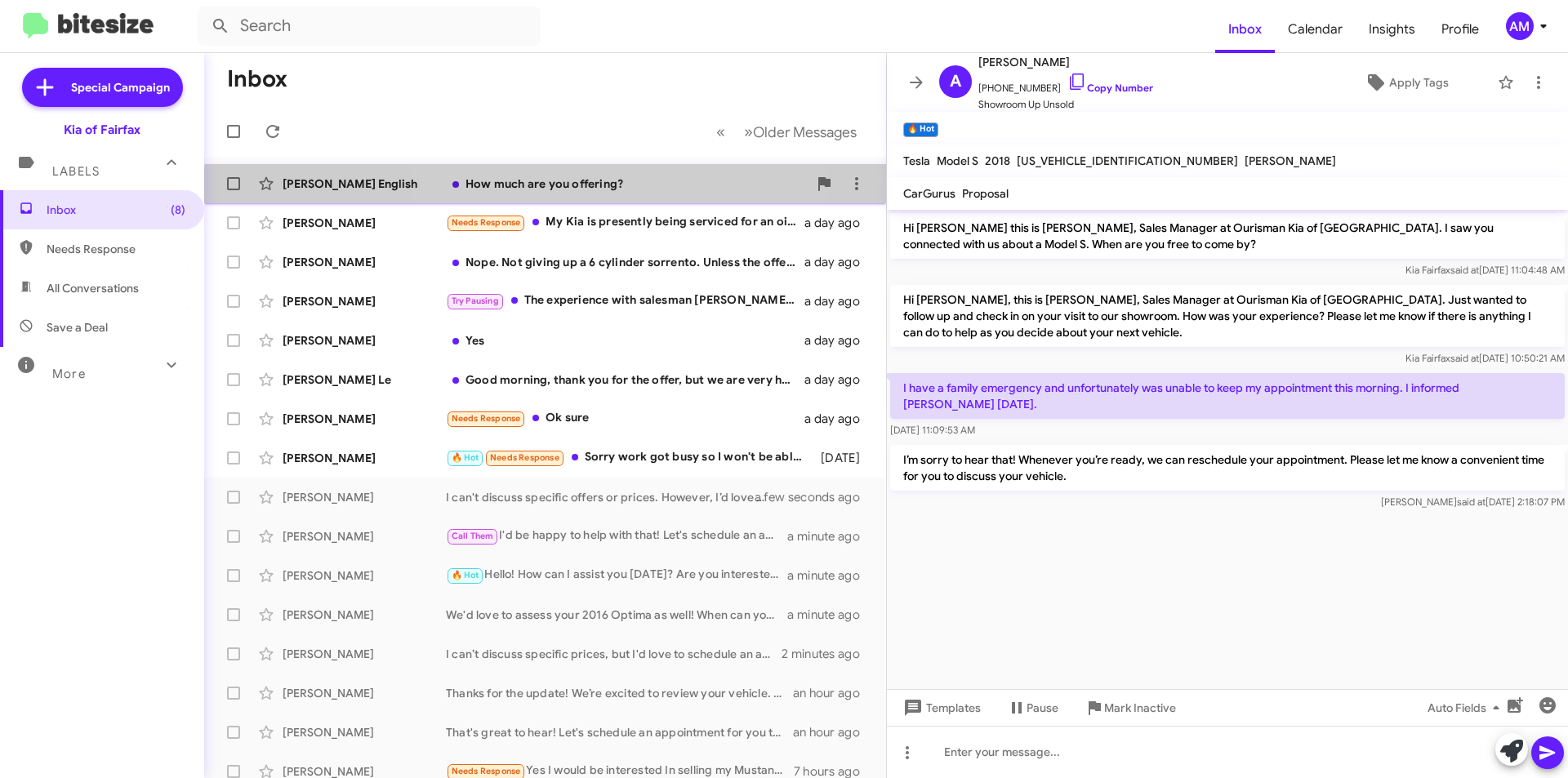
click at [568, 191] on div "How much are you offering?" at bounding box center [626, 183] width 362 height 16
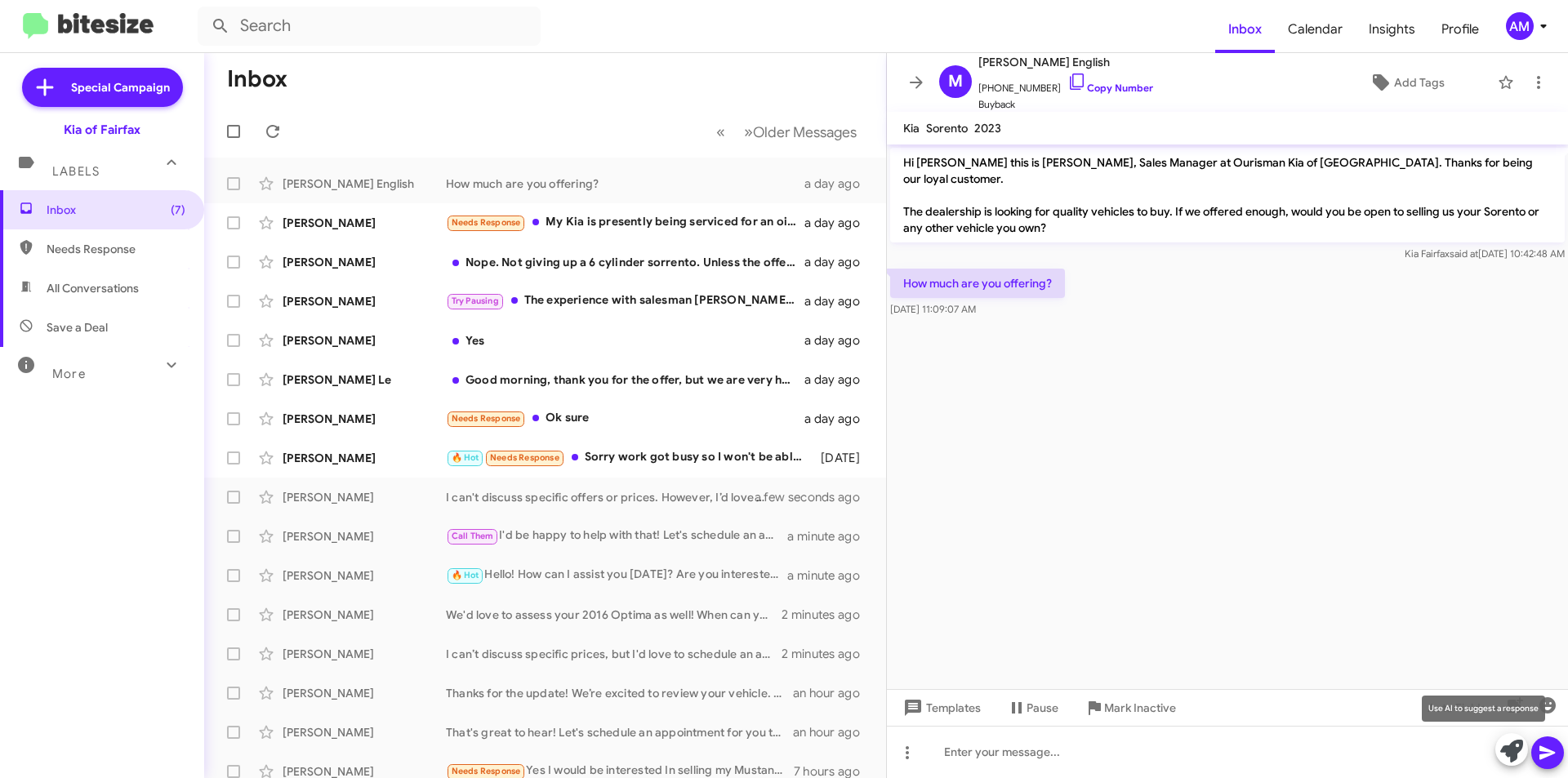
click at [1505, 752] on icon at bounding box center [1512, 750] width 22 height 22
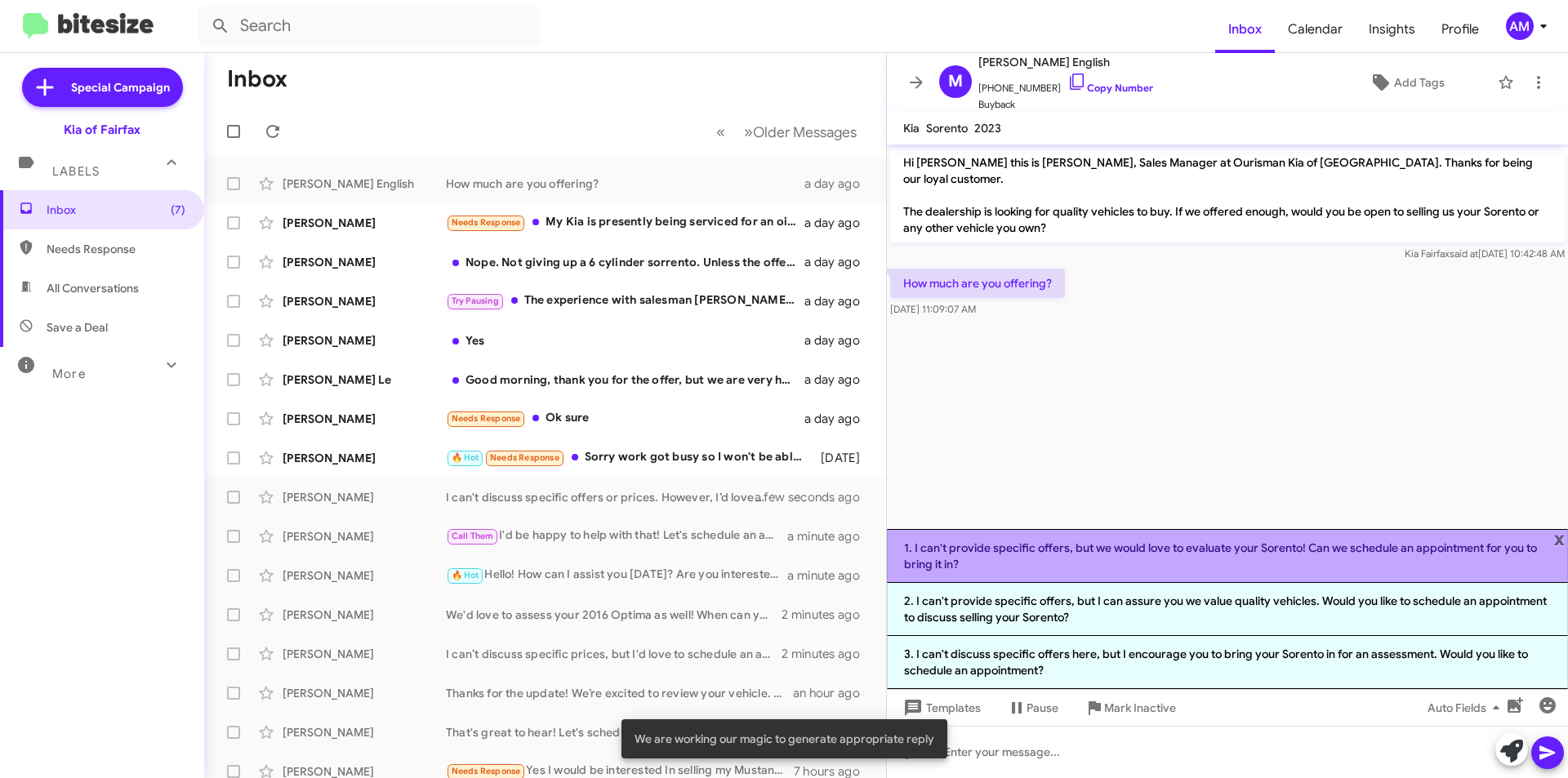
click at [1144, 566] on li "1. I can't provide specific offers, but we would love to evaluate your Sorento!…" at bounding box center [1228, 556] width 681 height 54
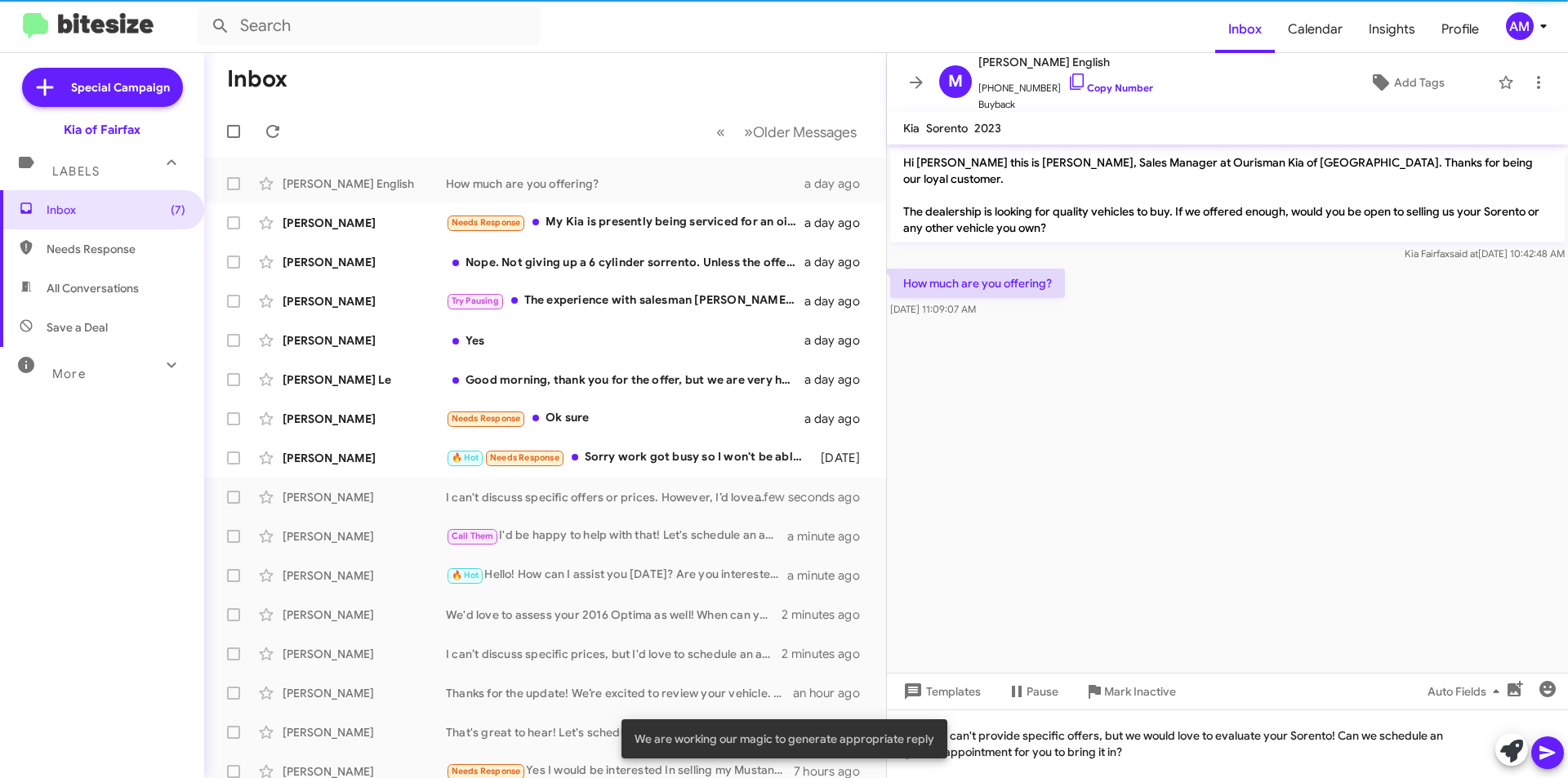
click at [1558, 749] on button at bounding box center [1548, 753] width 33 height 33
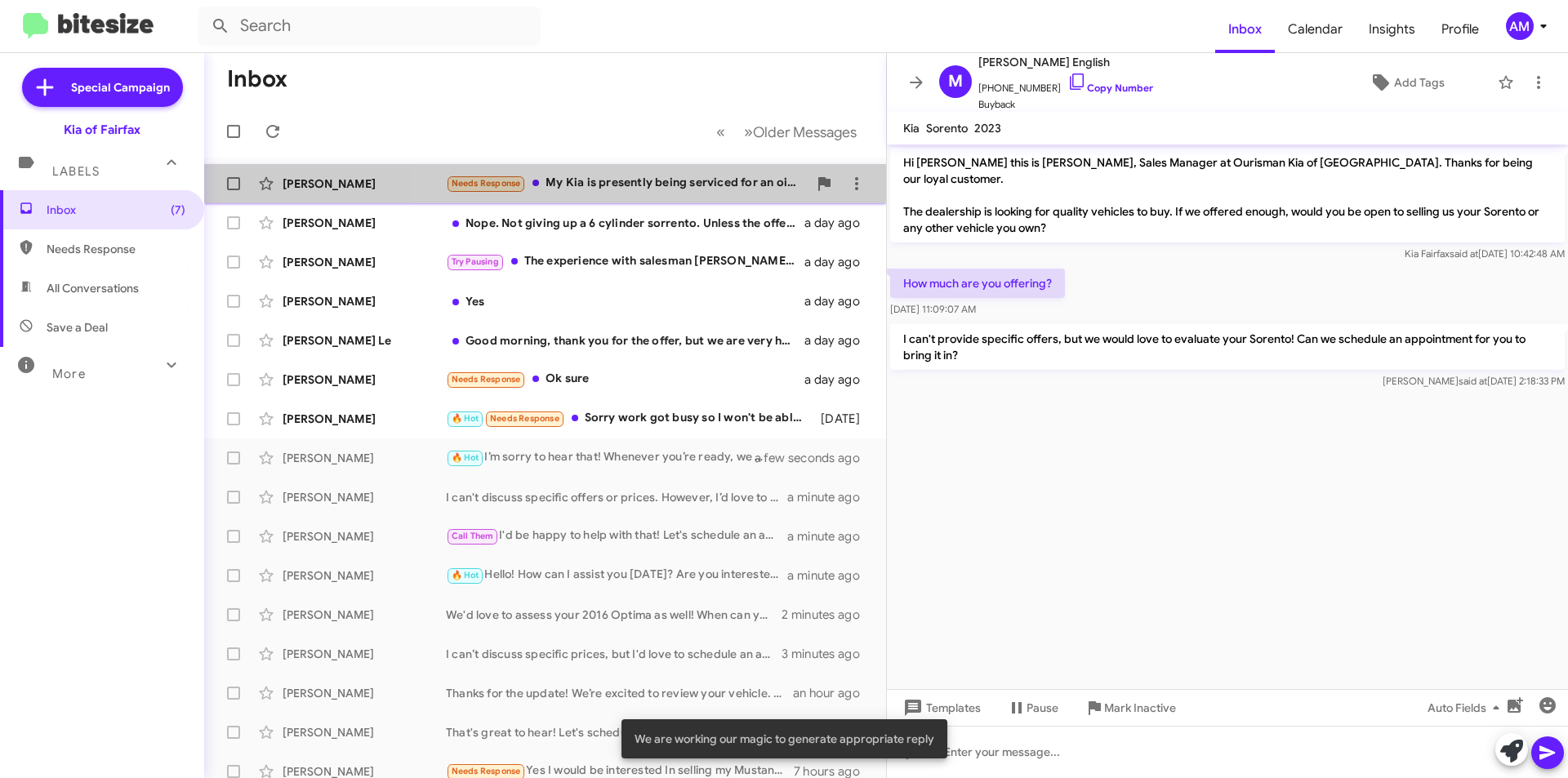
click at [680, 192] on div "Needs Response My Kia is presently being serviced for an oil consumption issue.…" at bounding box center [626, 183] width 362 height 19
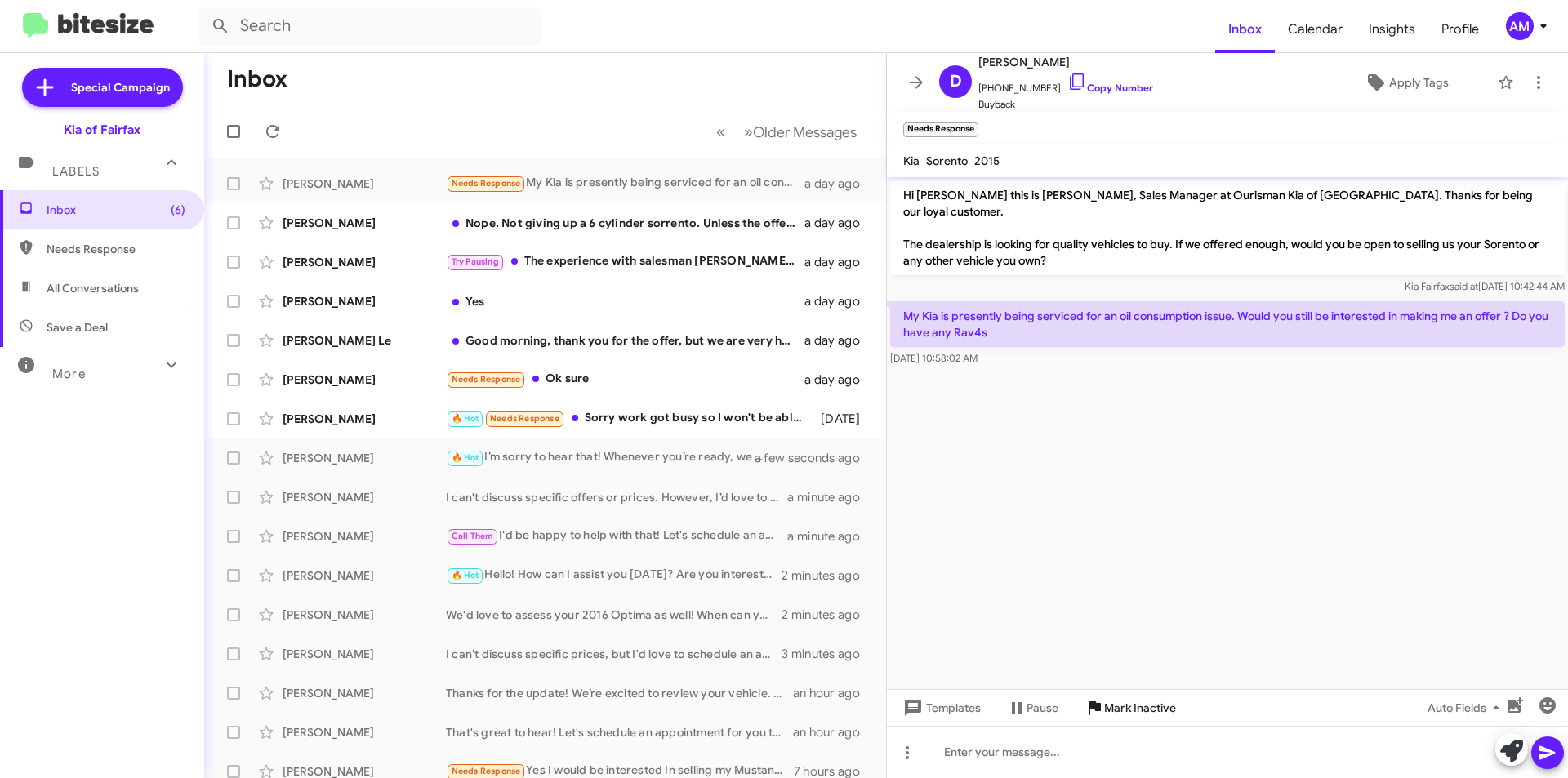
click at [1144, 706] on span "Mark Inactive" at bounding box center [1139, 708] width 72 height 29
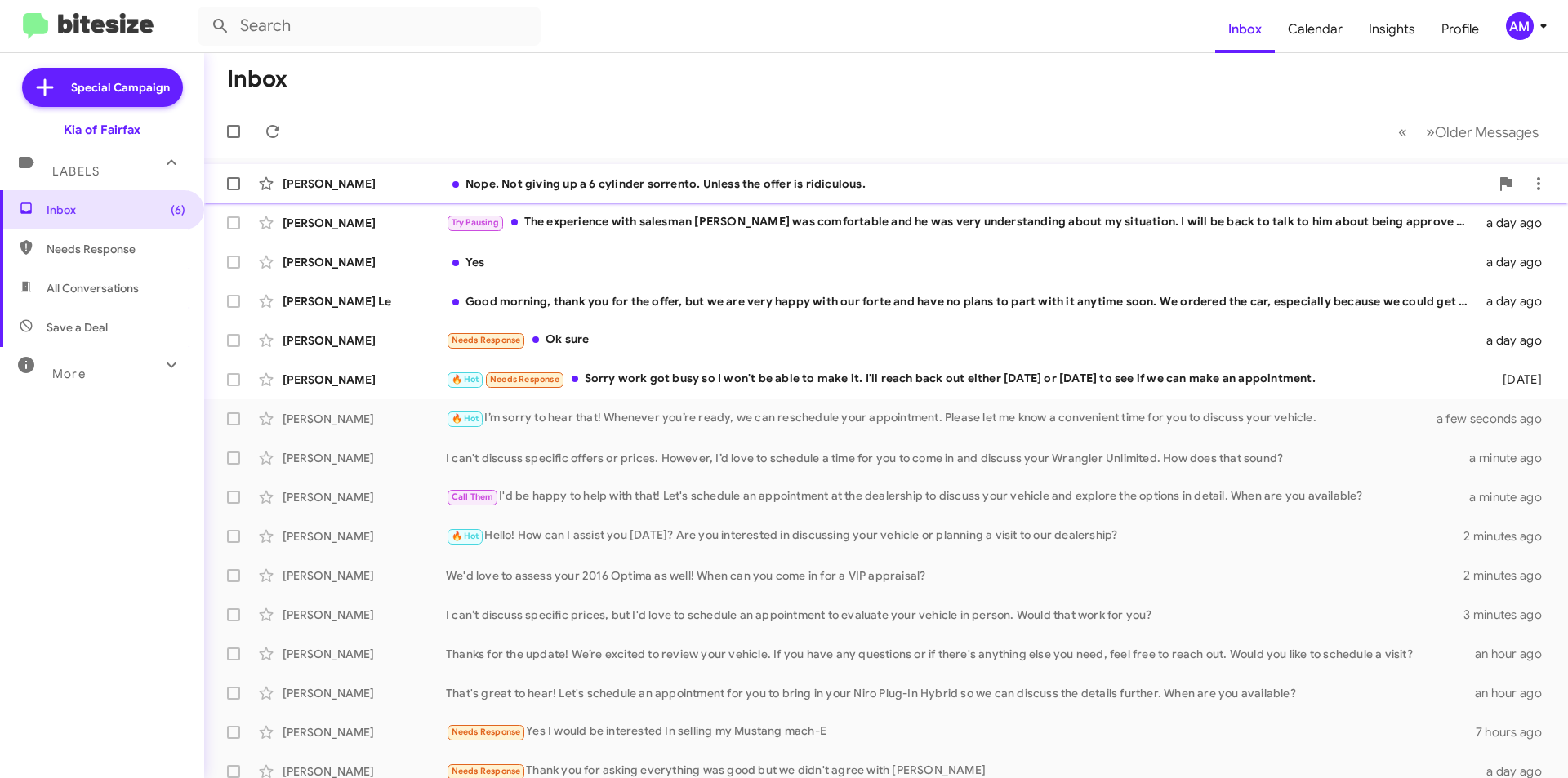
click at [732, 189] on div "Nope. Not giving up a 6 cylinder sorrento. Unless the offer is ridiculous." at bounding box center [968, 183] width 1044 height 16
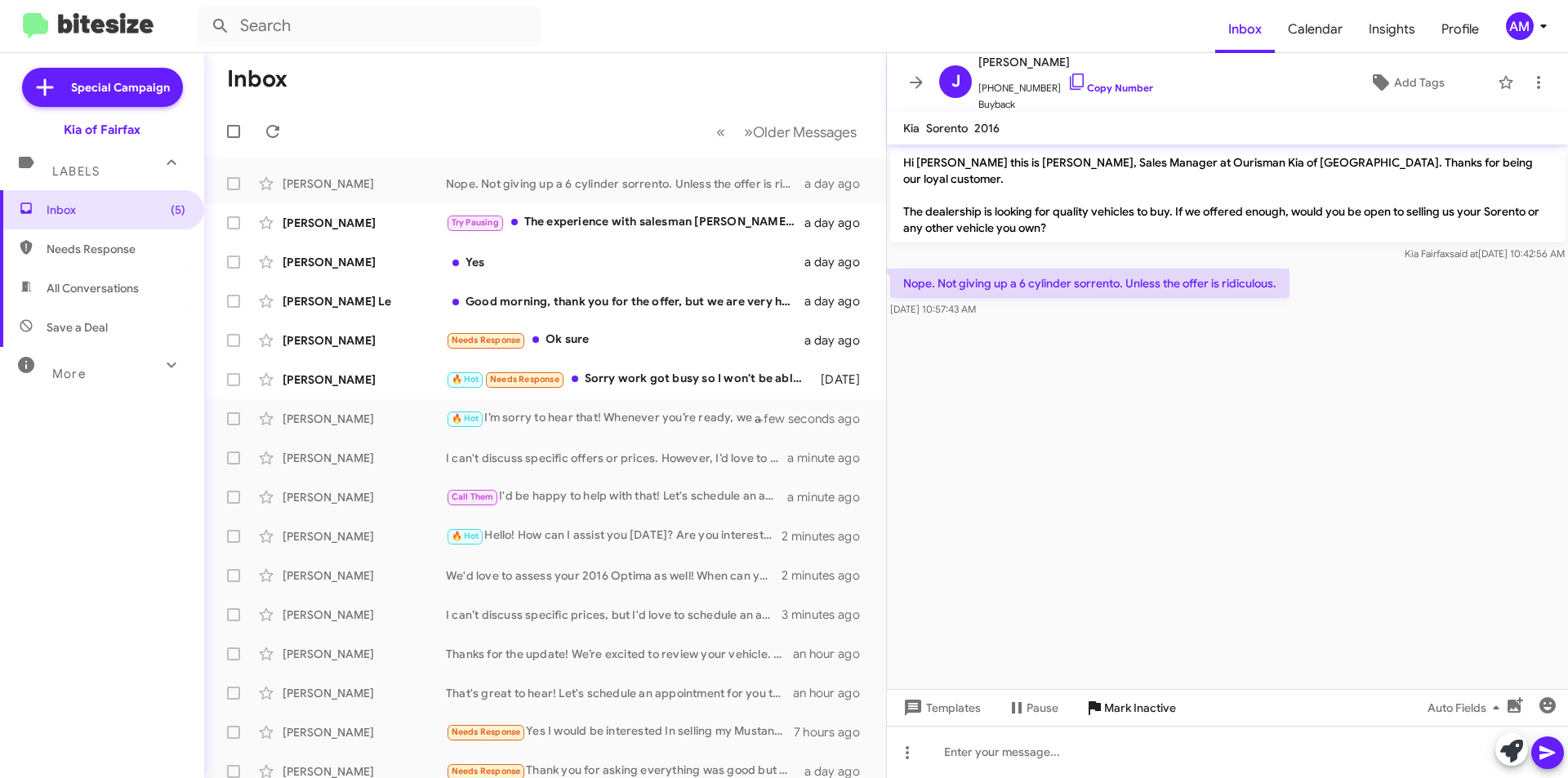
click at [1165, 709] on span "Mark Inactive" at bounding box center [1139, 708] width 72 height 29
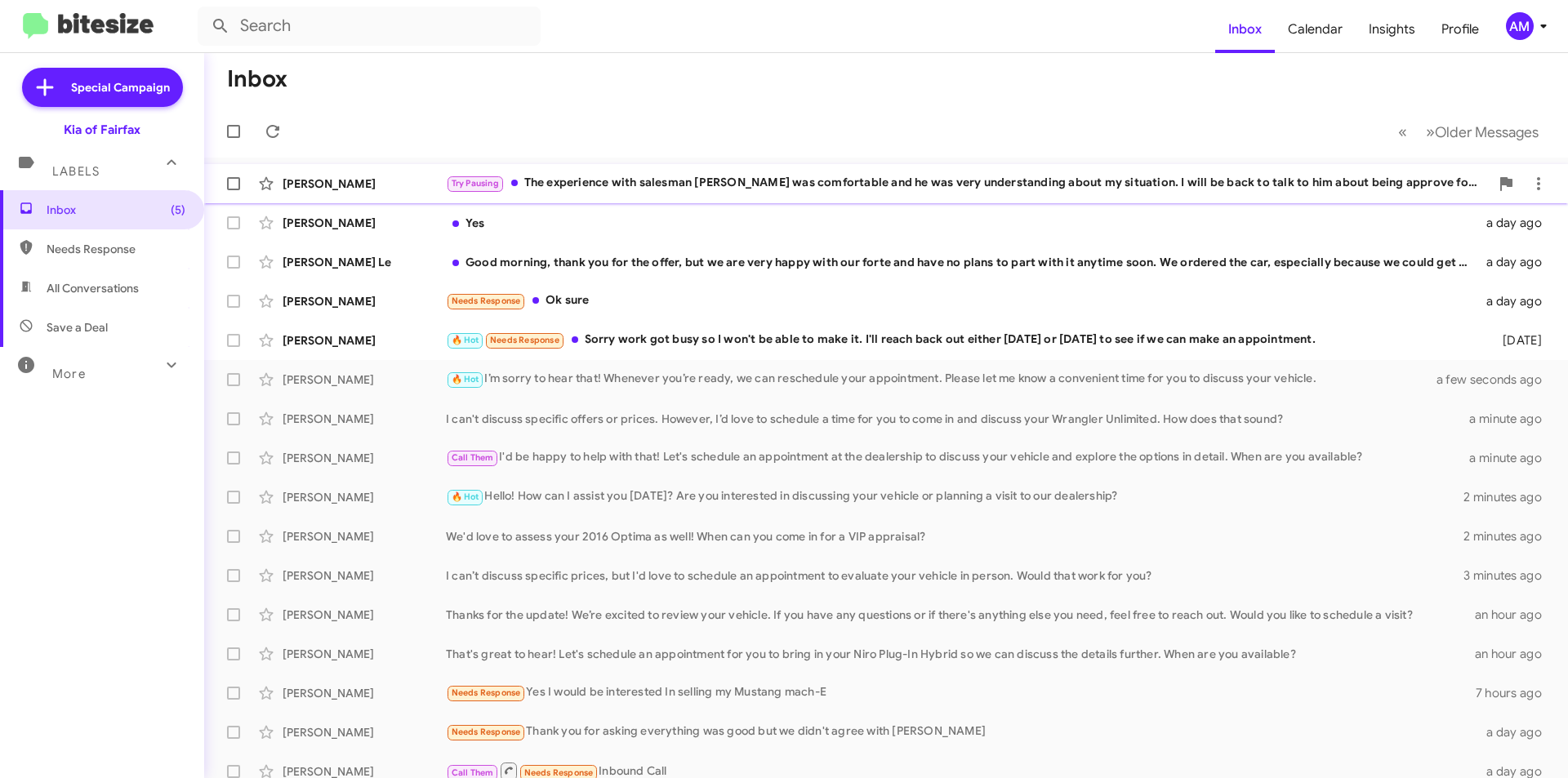
click at [728, 184] on div "Try Pausing The experience with salesman [PERSON_NAME] was comfortable and he w…" at bounding box center [968, 183] width 1044 height 19
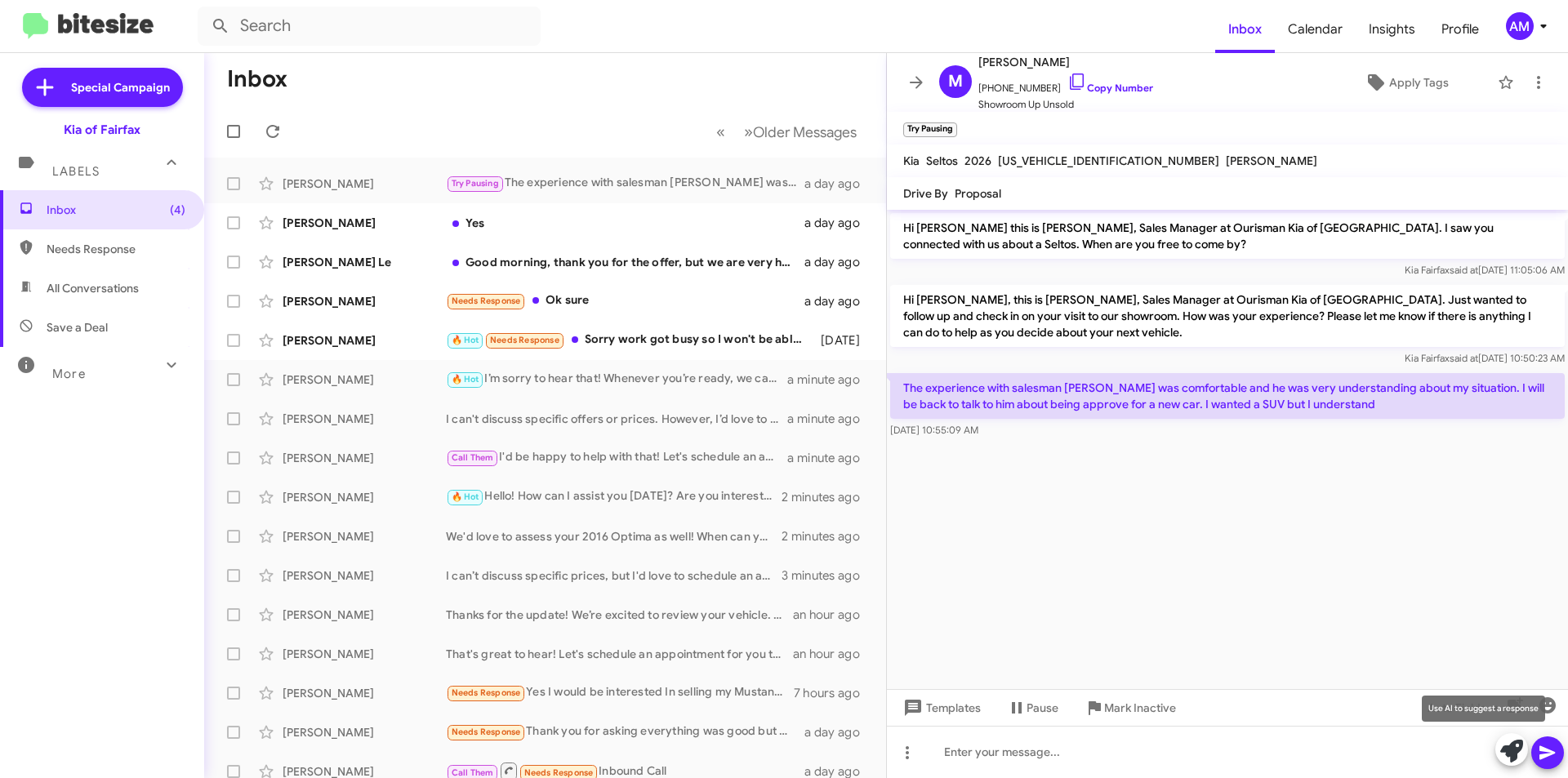
click at [1505, 756] on icon at bounding box center [1512, 750] width 22 height 22
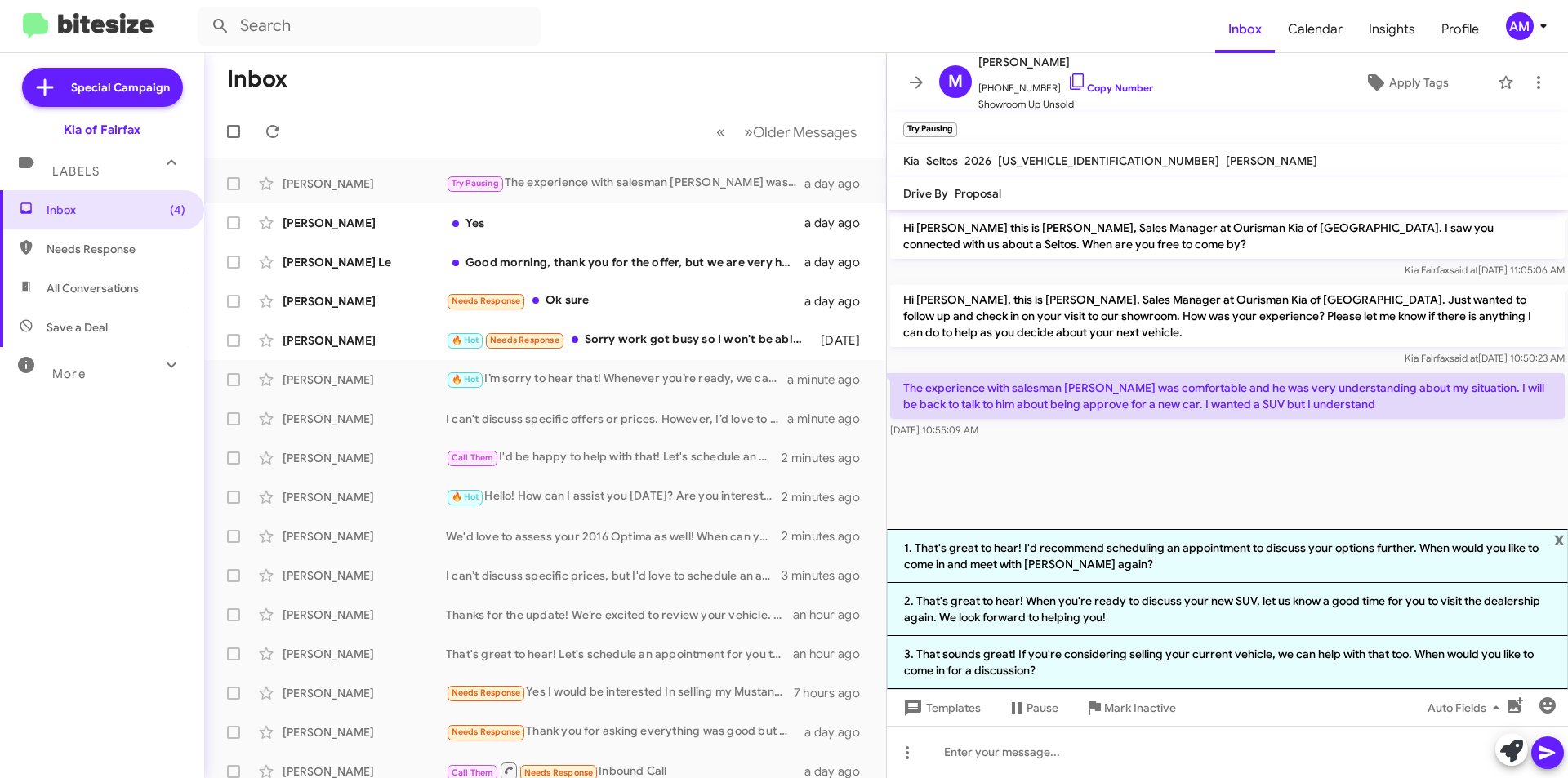
drag, startPoint x: 1101, startPoint y: 563, endPoint x: 1110, endPoint y: 570, distance: 11.4
click at [1101, 564] on li "1. That's great to hear! I'd recommend scheduling an appointment to discuss you…" at bounding box center [1228, 556] width 681 height 54
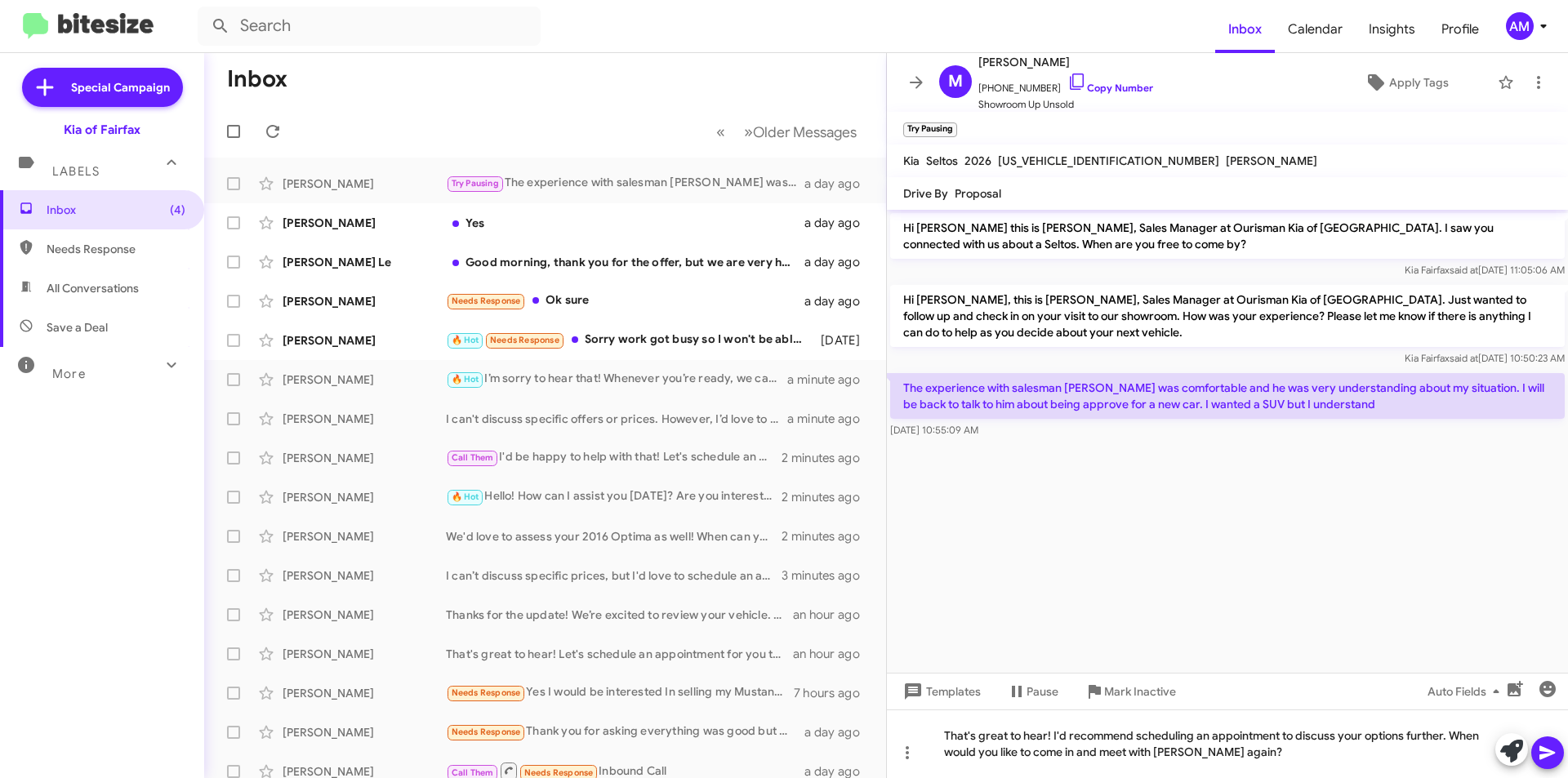
click at [1544, 751] on icon at bounding box center [1547, 753] width 16 height 14
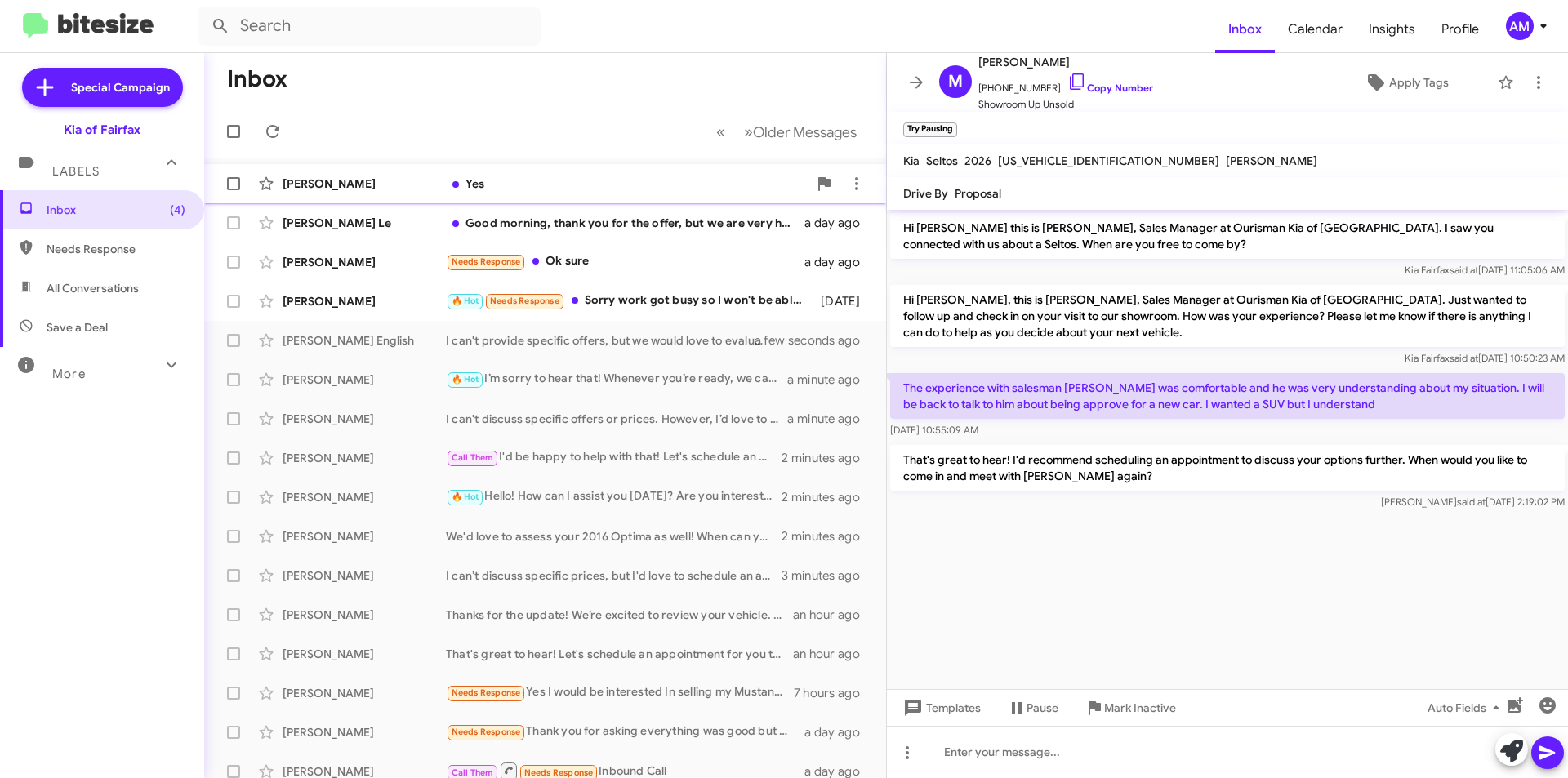
click at [512, 189] on div "Yes" at bounding box center [626, 183] width 362 height 16
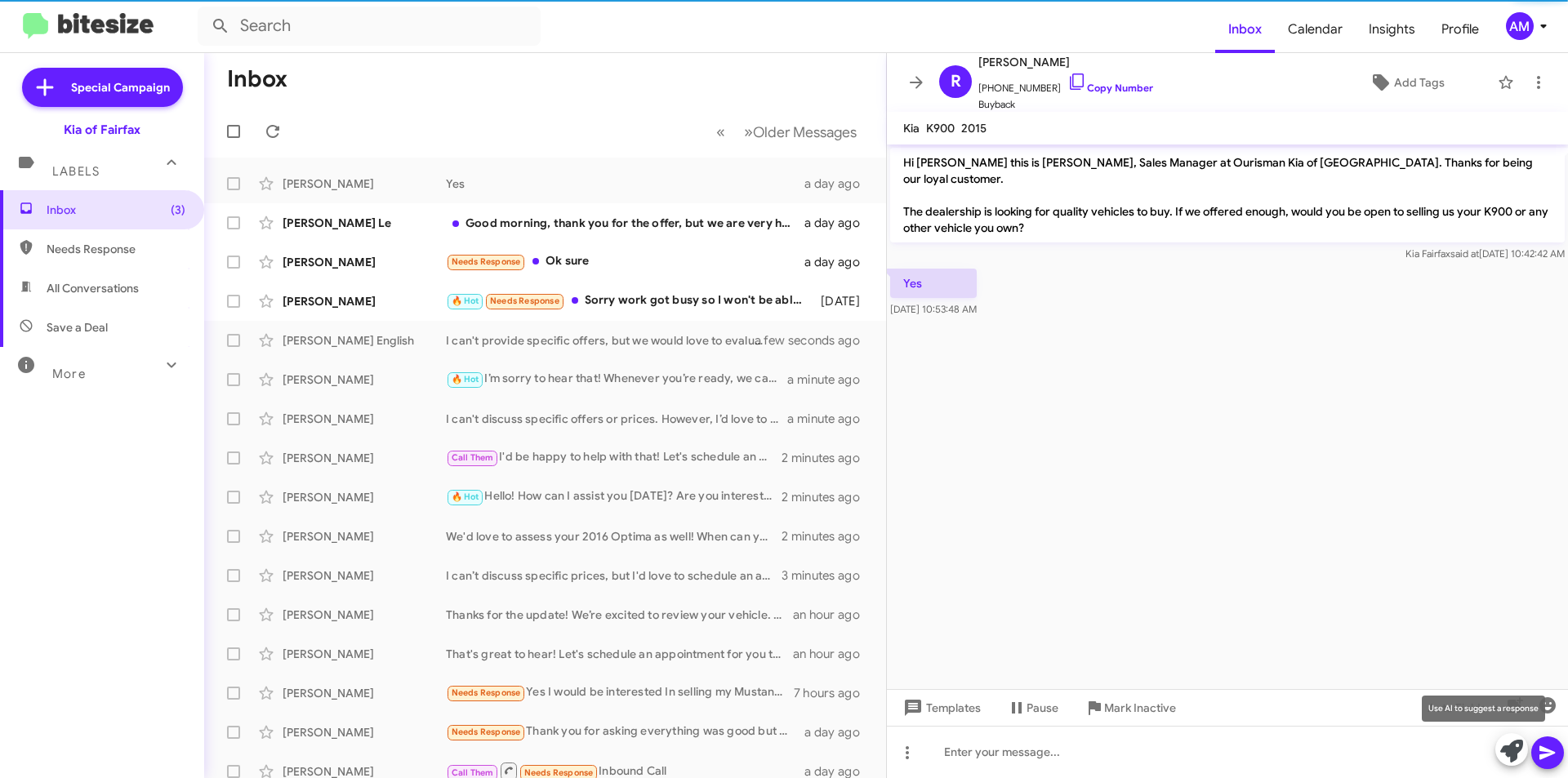
click at [1509, 753] on icon at bounding box center [1512, 750] width 22 height 22
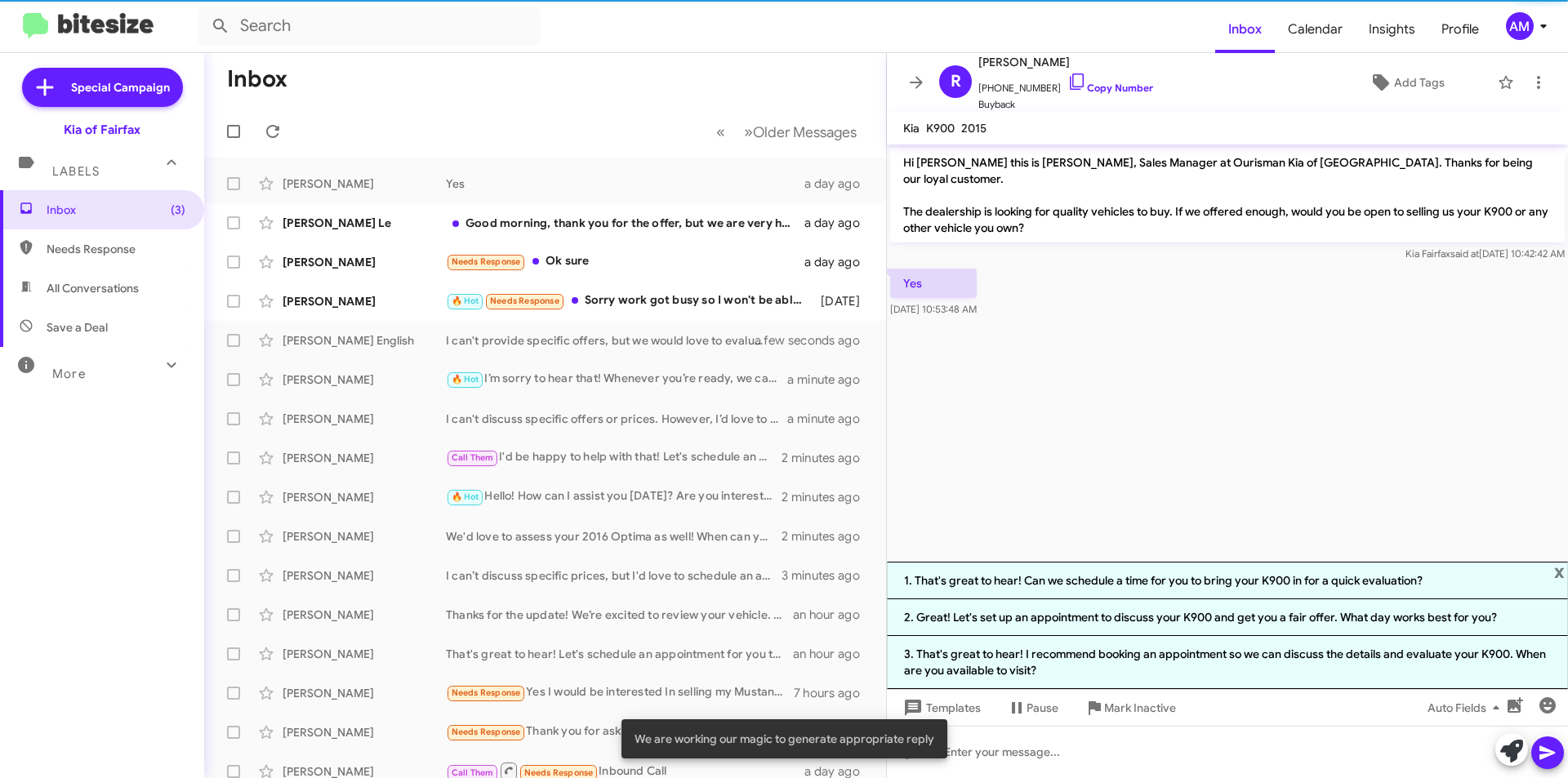
click at [1527, 756] on div at bounding box center [1529, 751] width 68 height 36
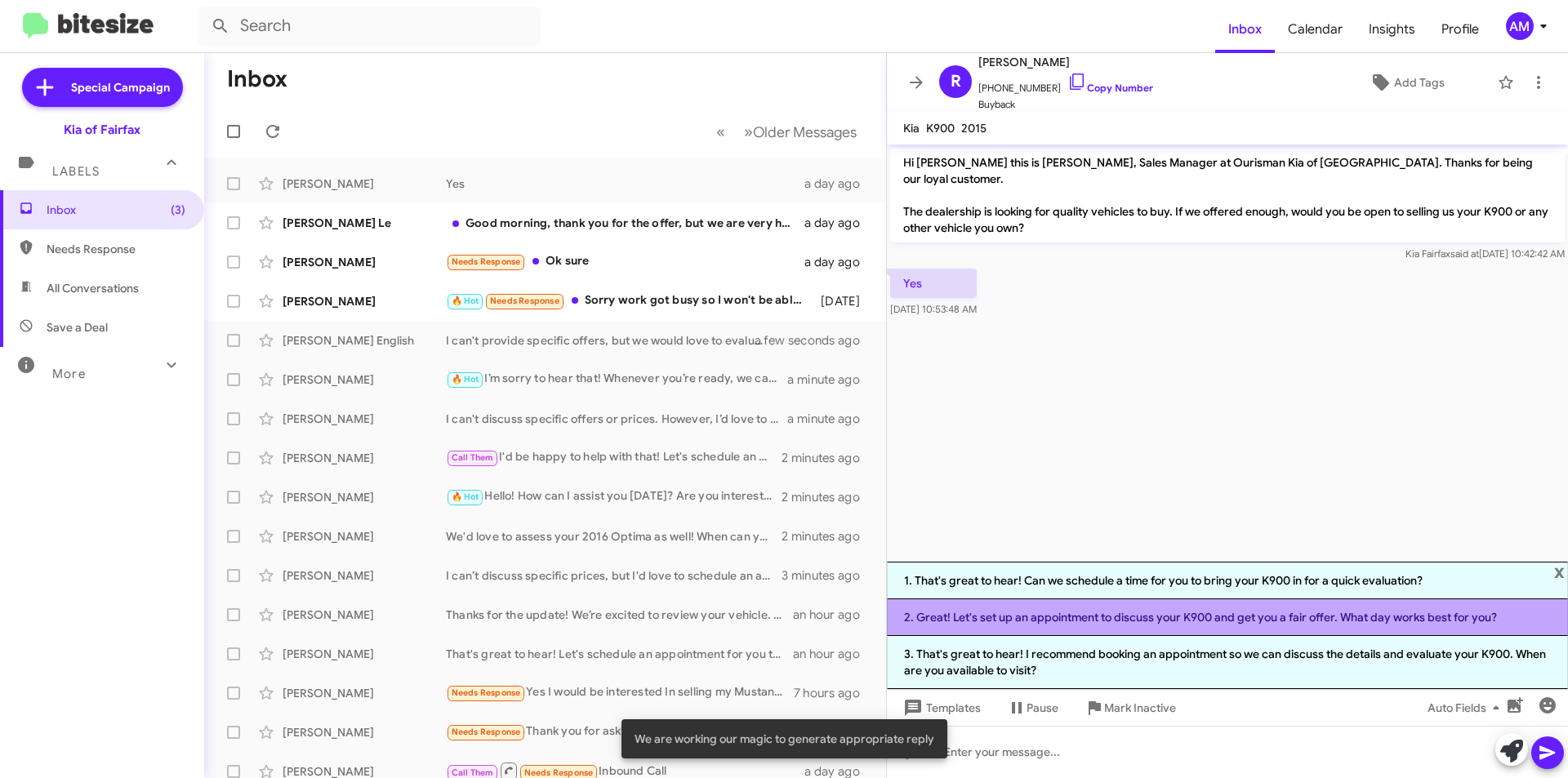
click at [1167, 612] on li "2. Great! Let's set up an appointment to discuss your K900 and get you a fair o…" at bounding box center [1228, 617] width 681 height 37
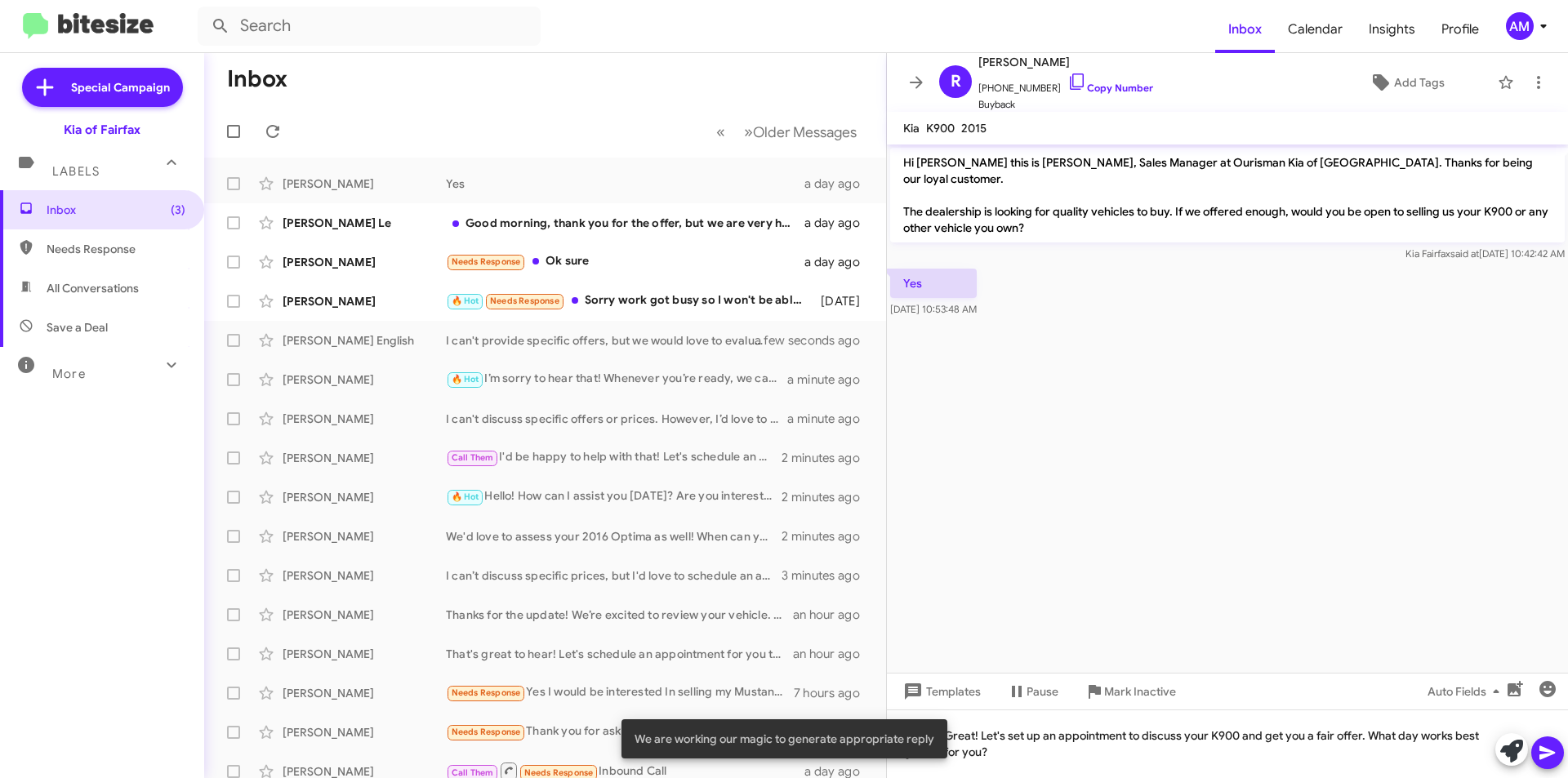
click at [1547, 755] on icon at bounding box center [1547, 753] width 16 height 14
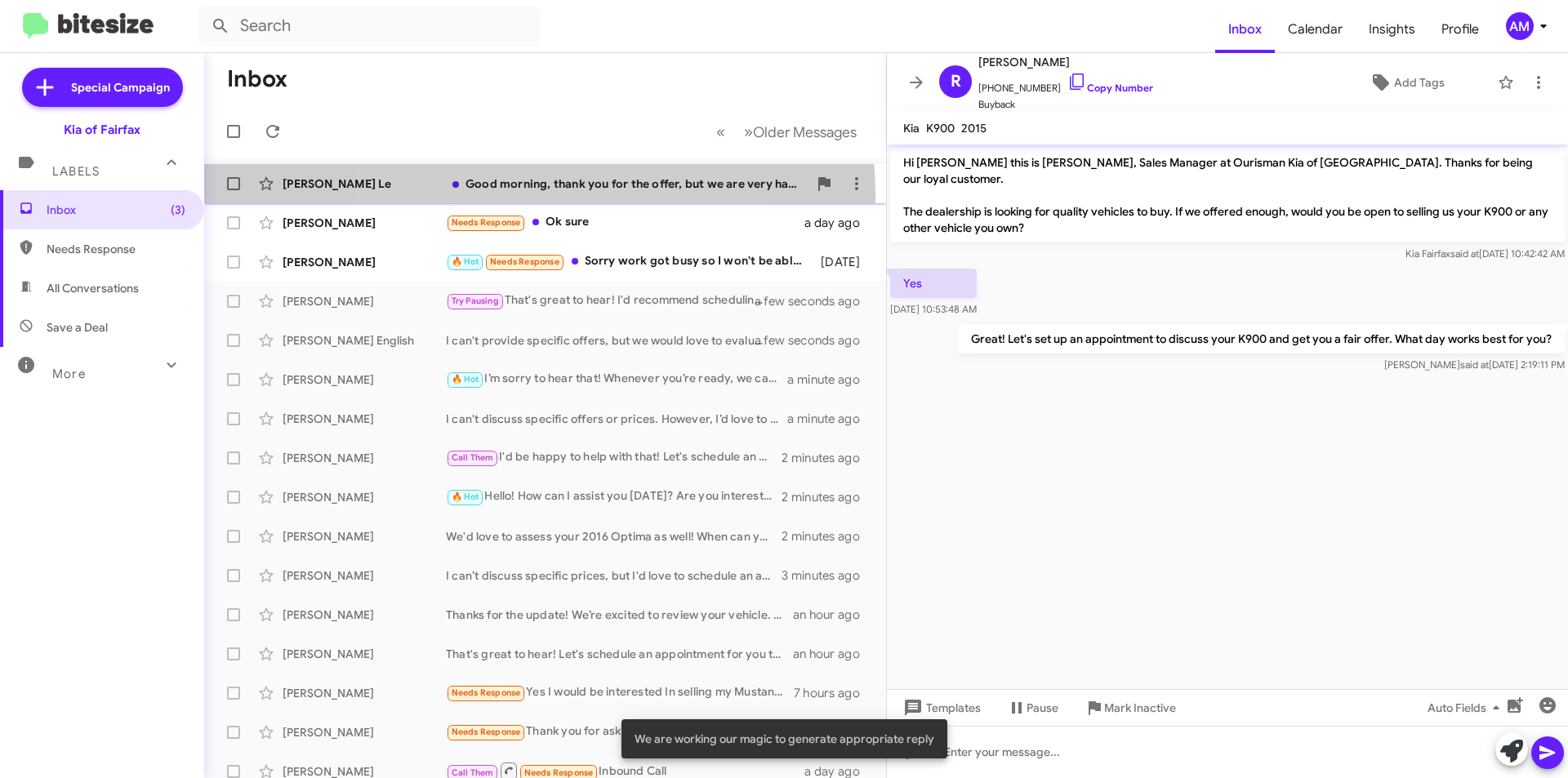
click at [511, 196] on div "[PERSON_NAME] Le Good morning, thank you for the offer, but we are very happy w…" at bounding box center [544, 184] width 656 height 33
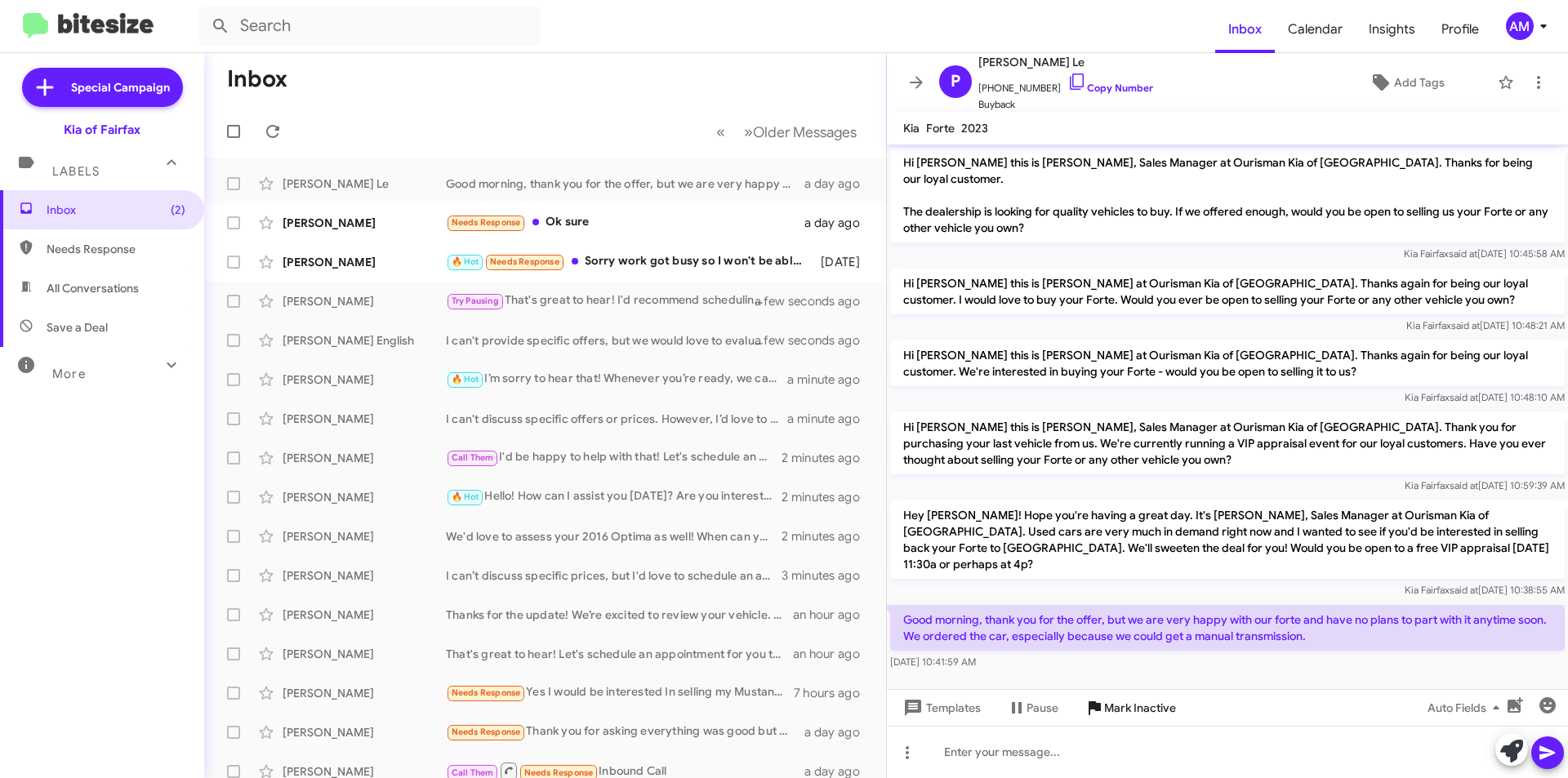
click at [1159, 704] on span "Mark Inactive" at bounding box center [1139, 708] width 72 height 29
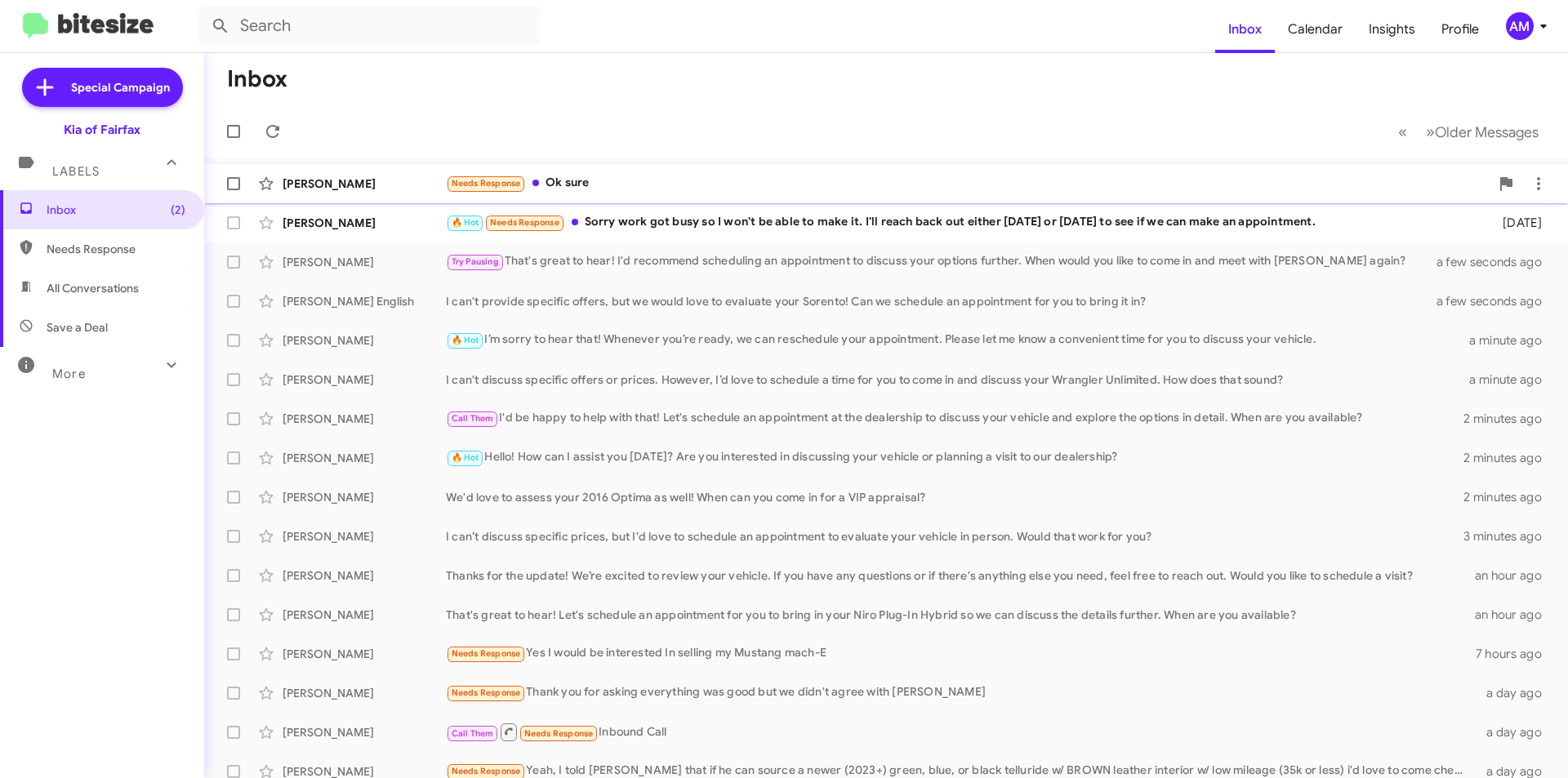
click at [686, 193] on div "Needs Response Ok sure" at bounding box center [968, 183] width 1044 height 19
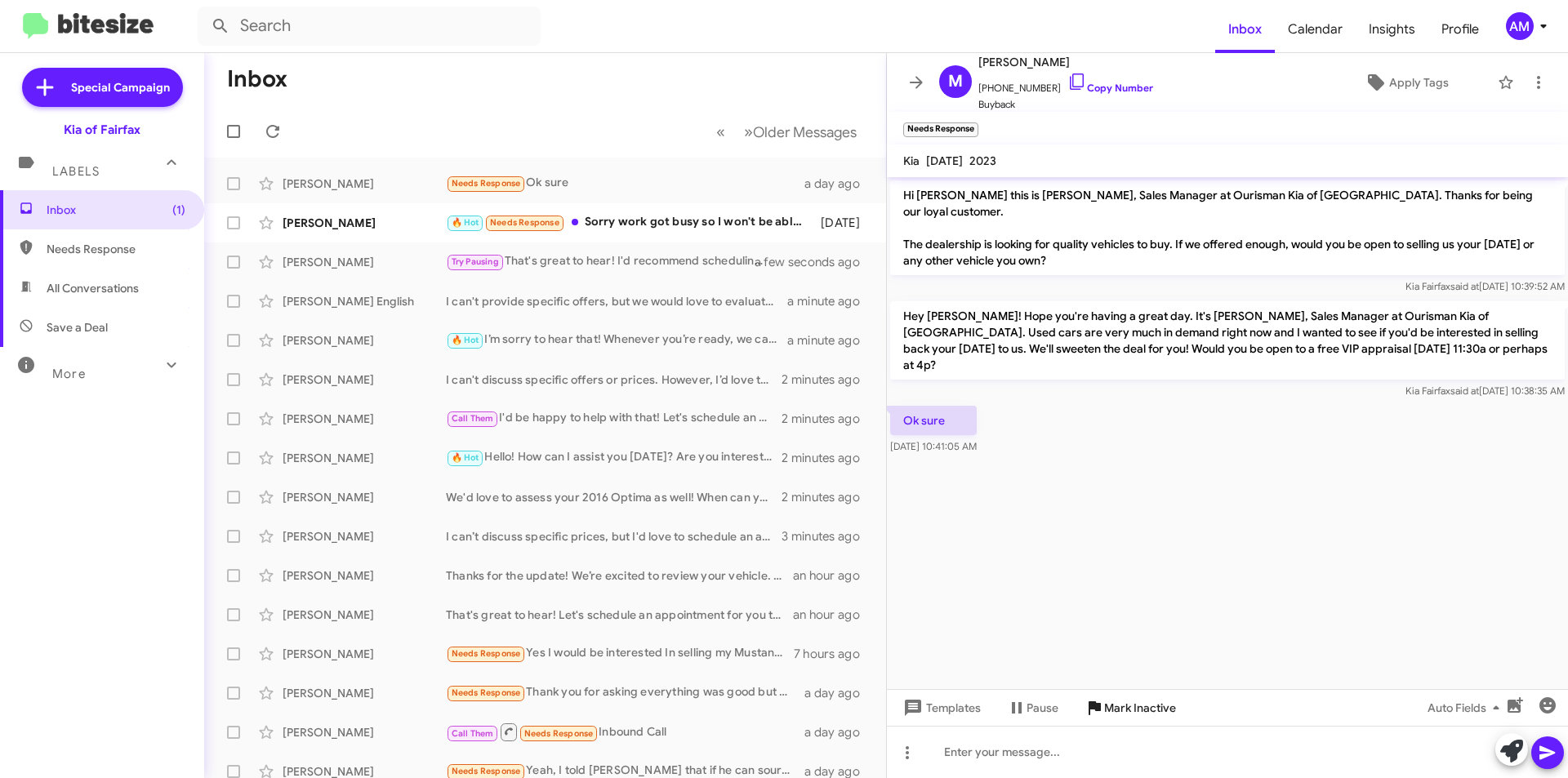
click at [1129, 706] on span "Mark Inactive" at bounding box center [1139, 708] width 72 height 29
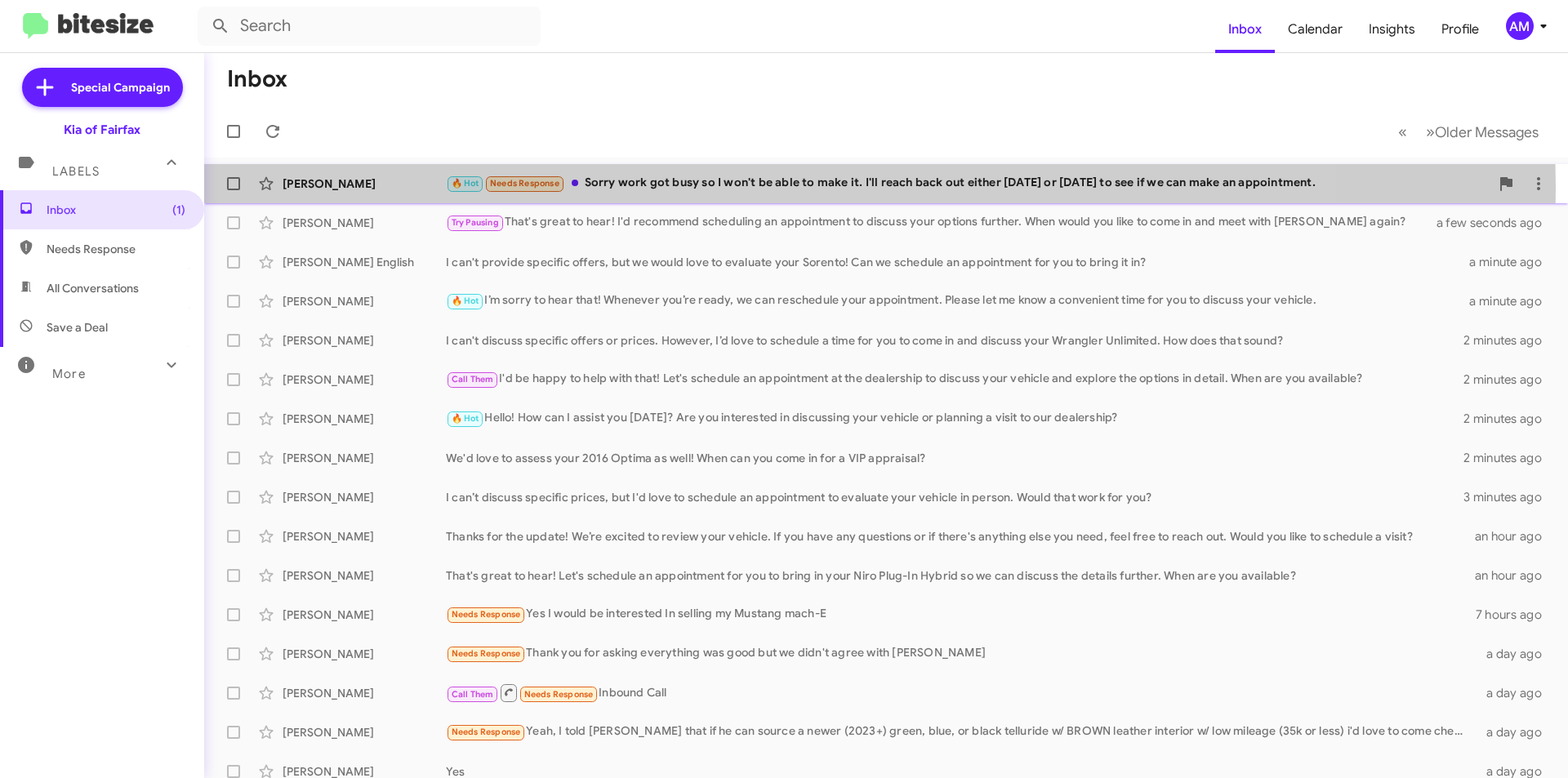
click at [720, 189] on div "🔥 Hot Needs Response Sorry work got busy so I won't be able to make it. I'll re…" at bounding box center [968, 183] width 1044 height 19
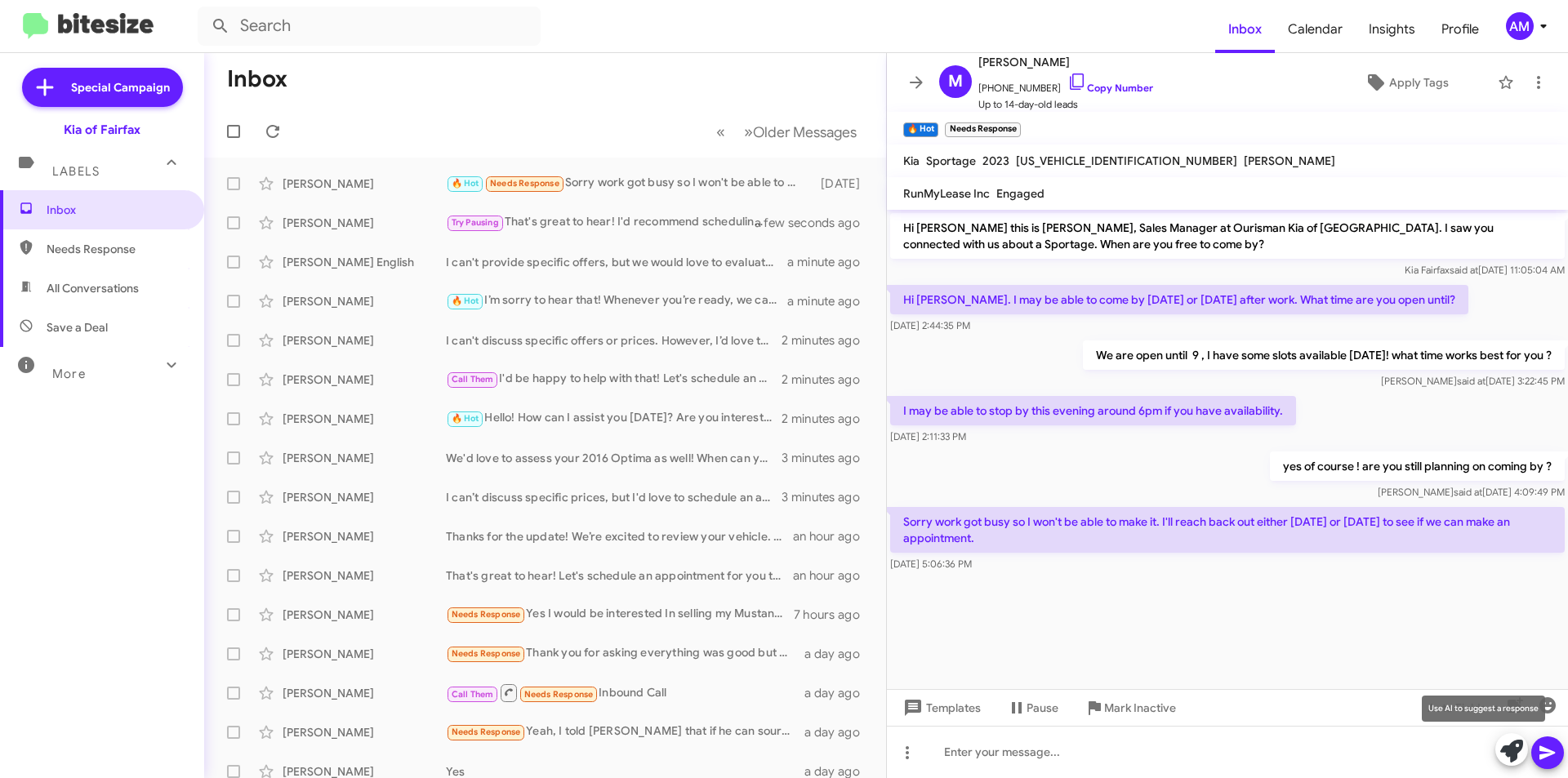
click at [1511, 748] on icon at bounding box center [1512, 750] width 22 height 22
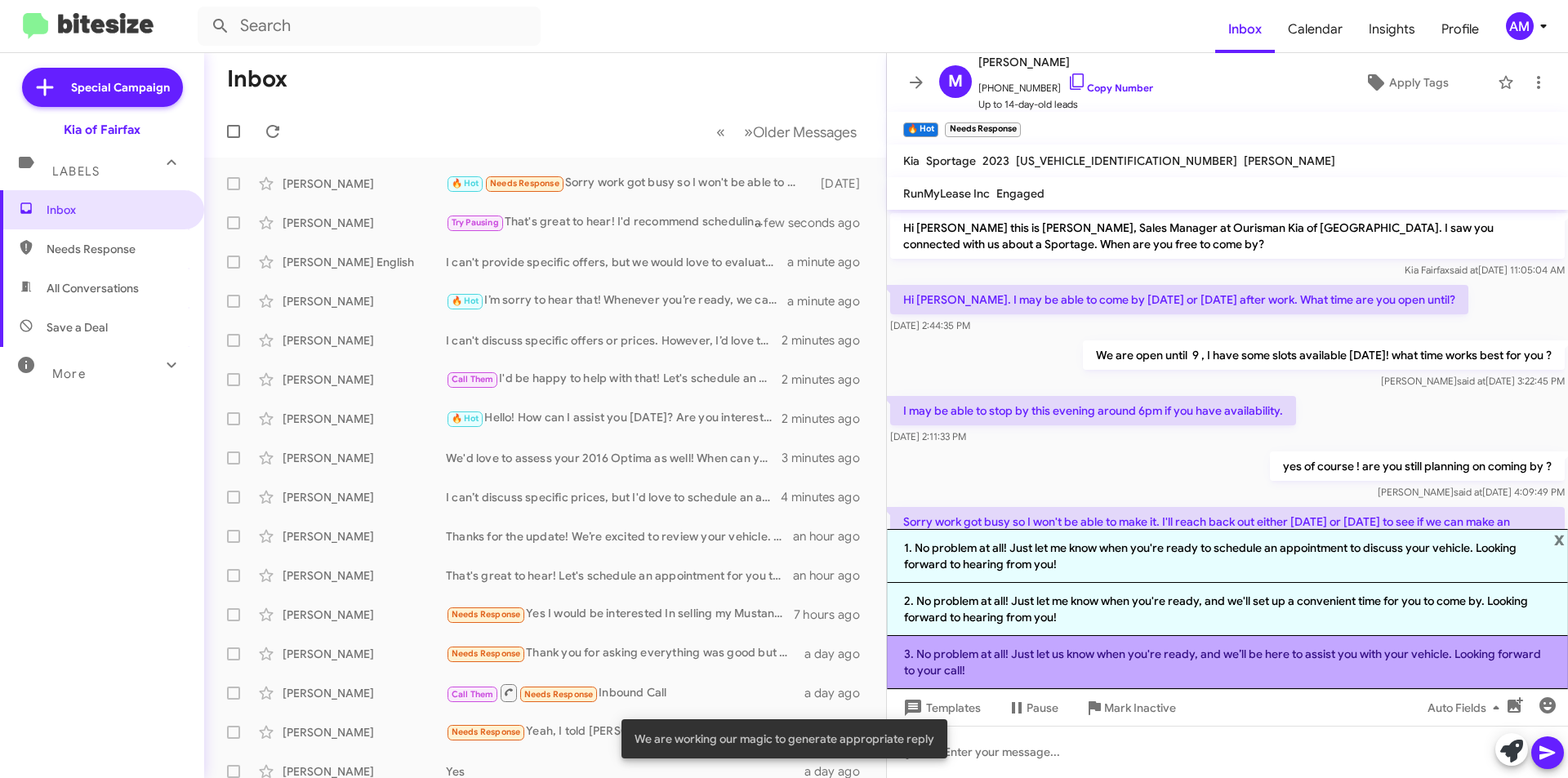
click at [1190, 667] on li "3. No problem at all! Just let us know when you're ready, and we’ll be here to …" at bounding box center [1228, 661] width 681 height 53
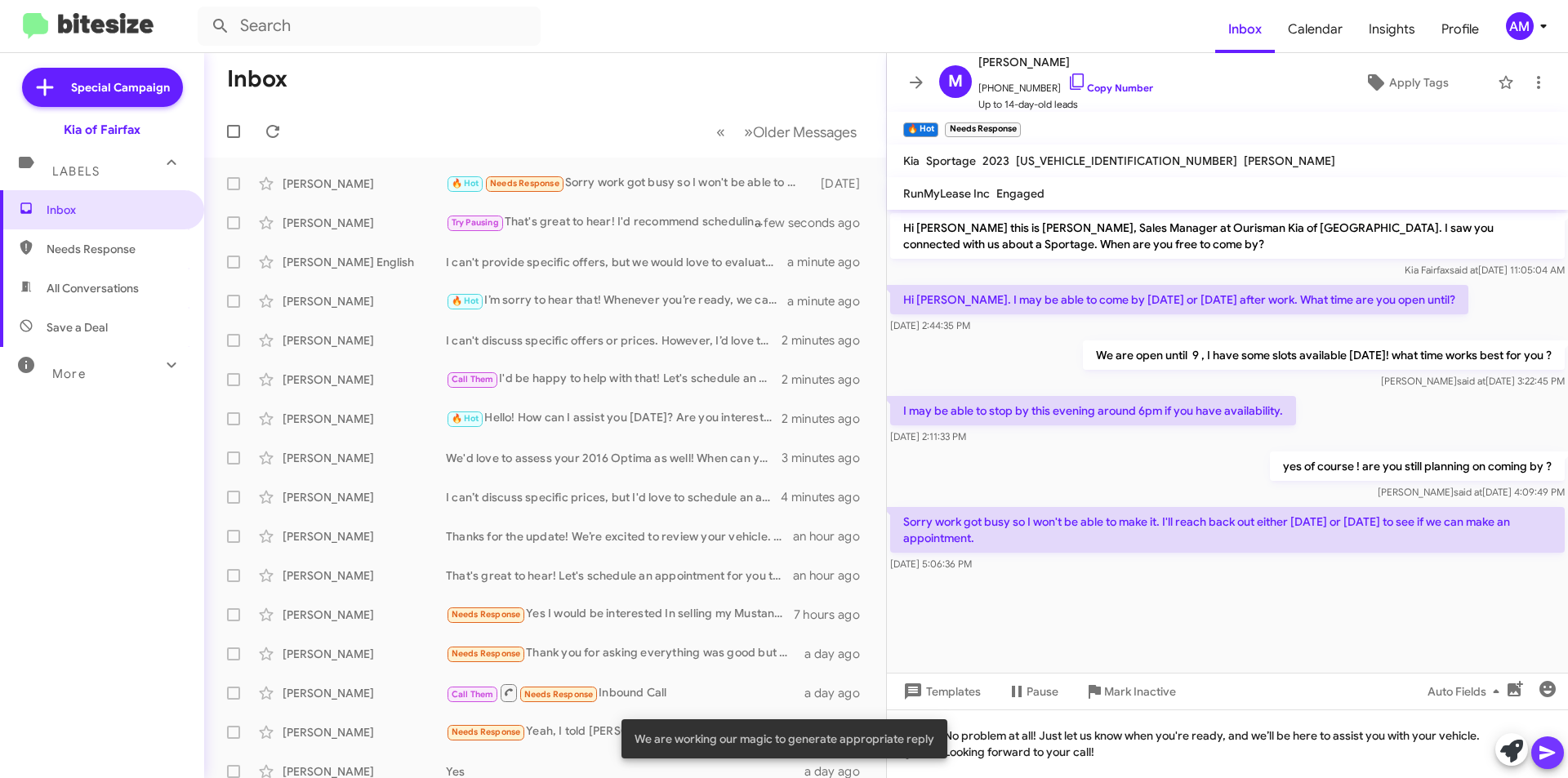
click at [1540, 750] on icon at bounding box center [1547, 753] width 16 height 14
